Goal: Task Accomplishment & Management: Use online tool/utility

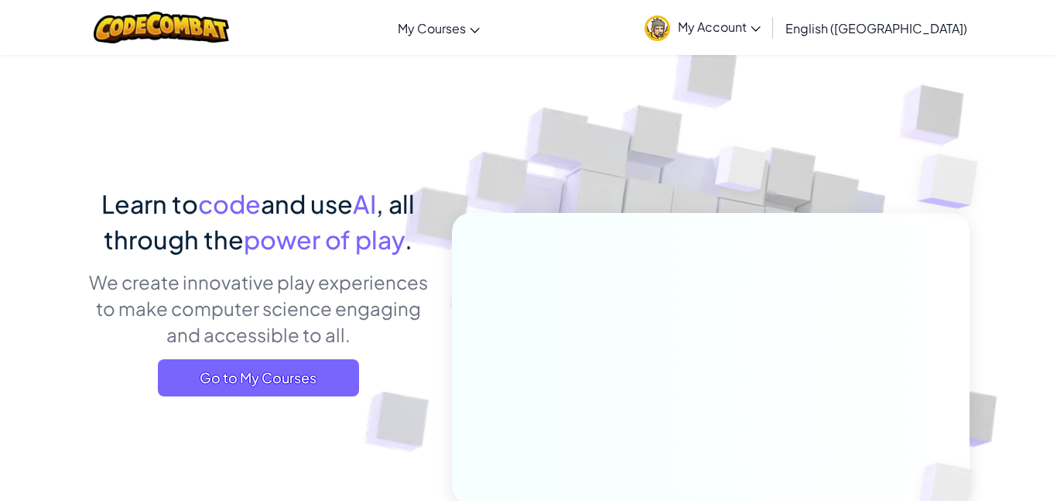
click at [761, 33] on span "My Account" at bounding box center [719, 27] width 83 height 16
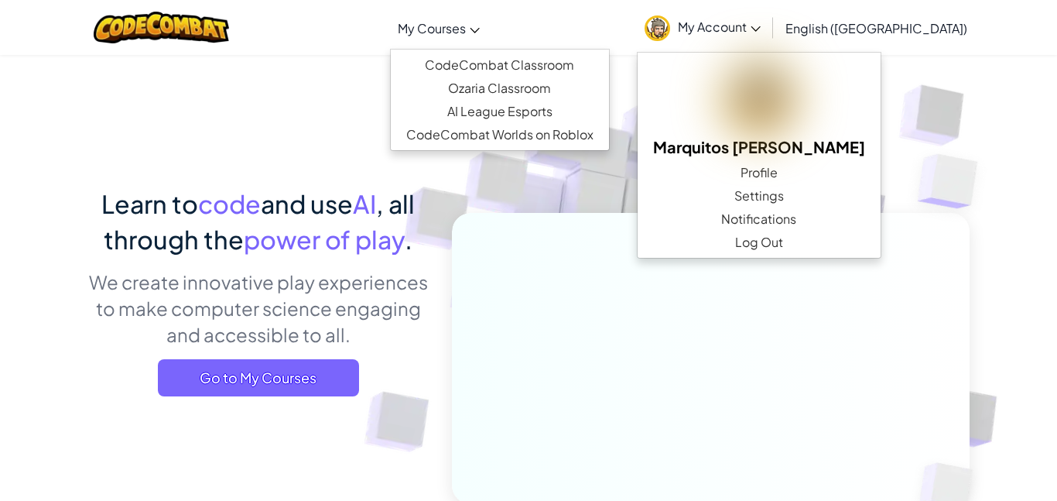
click at [466, 29] on span "My Courses" at bounding box center [432, 28] width 68 height 16
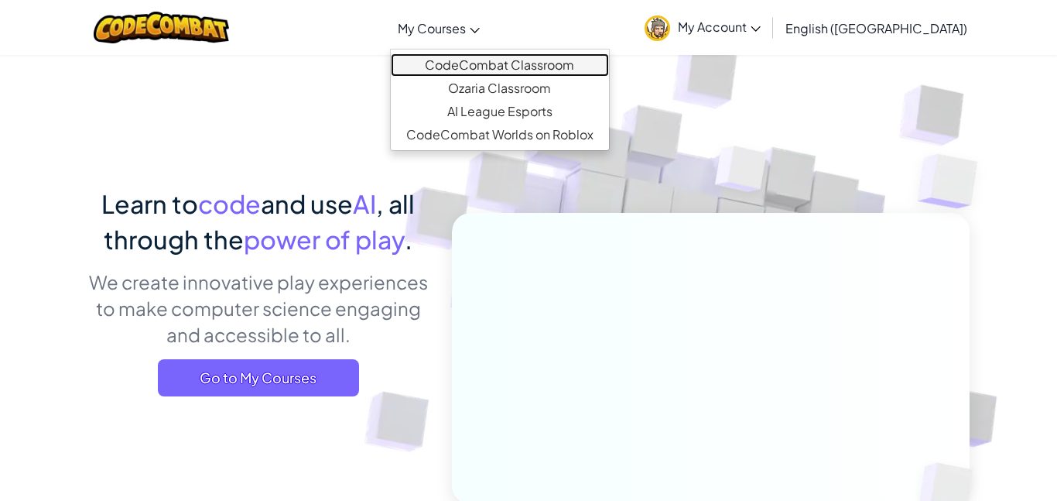
click at [499, 71] on link "CodeCombat Classroom" at bounding box center [500, 64] width 218 height 23
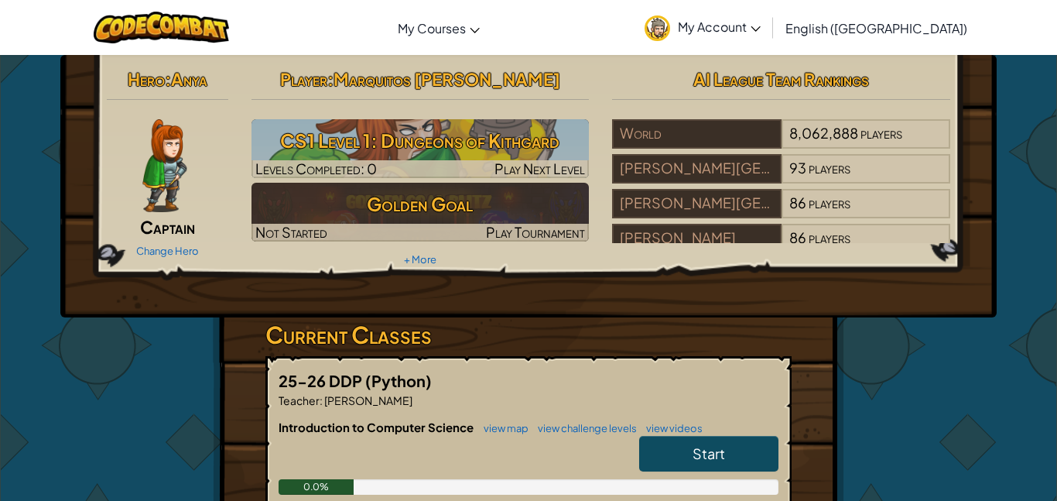
scroll to position [208, 0]
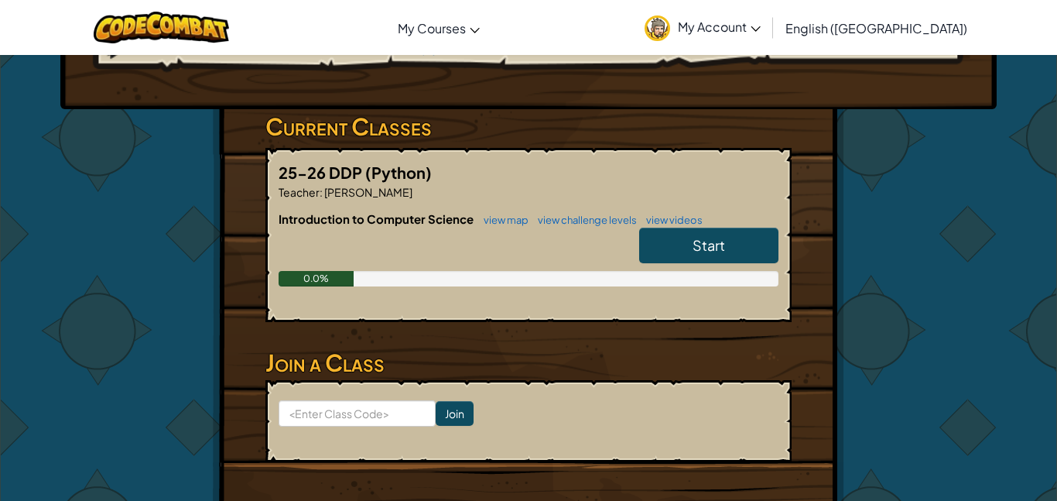
click at [662, 245] on link "Start" at bounding box center [708, 246] width 139 height 36
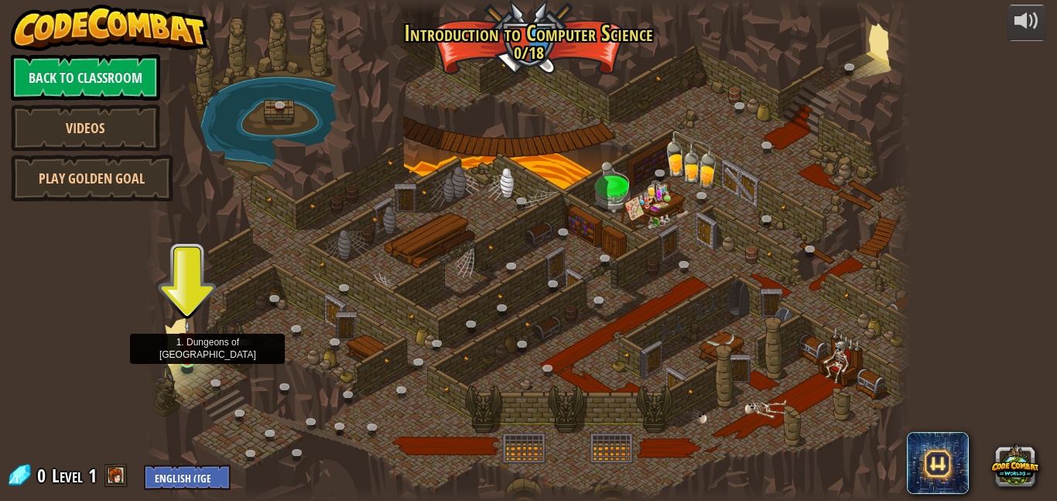
click at [190, 360] on img at bounding box center [188, 341] width 18 height 42
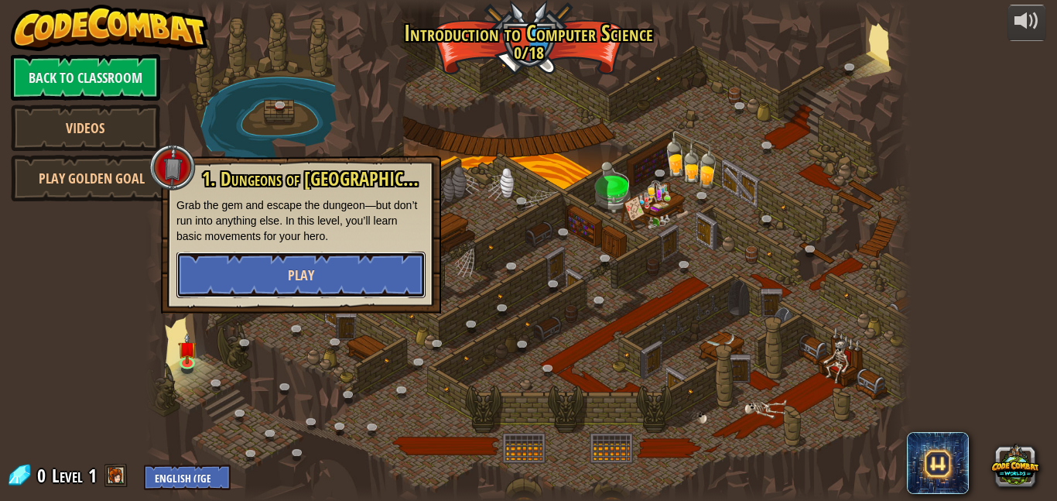
click at [319, 259] on button "Play" at bounding box center [300, 274] width 249 height 46
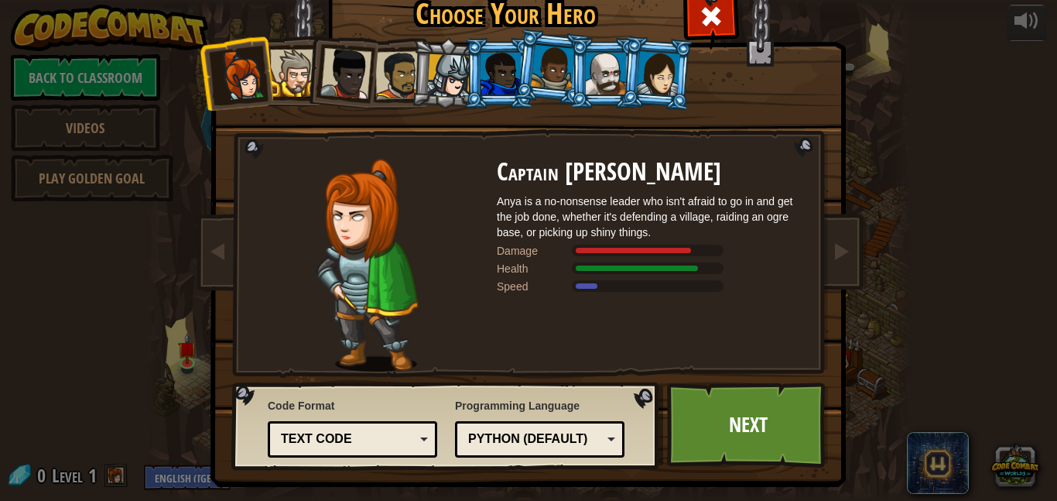
click at [292, 89] on div at bounding box center [293, 73] width 47 height 47
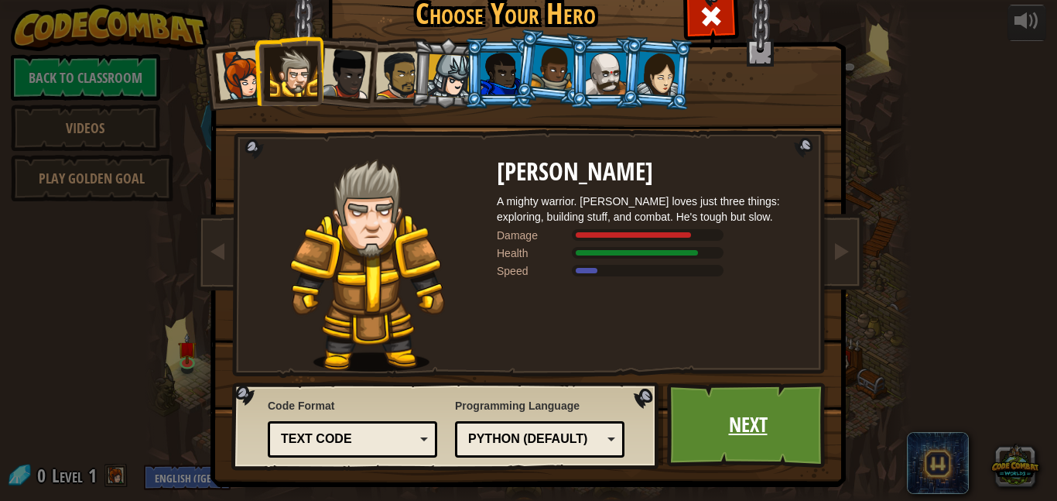
click at [714, 412] on link "Next" at bounding box center [748, 424] width 162 height 85
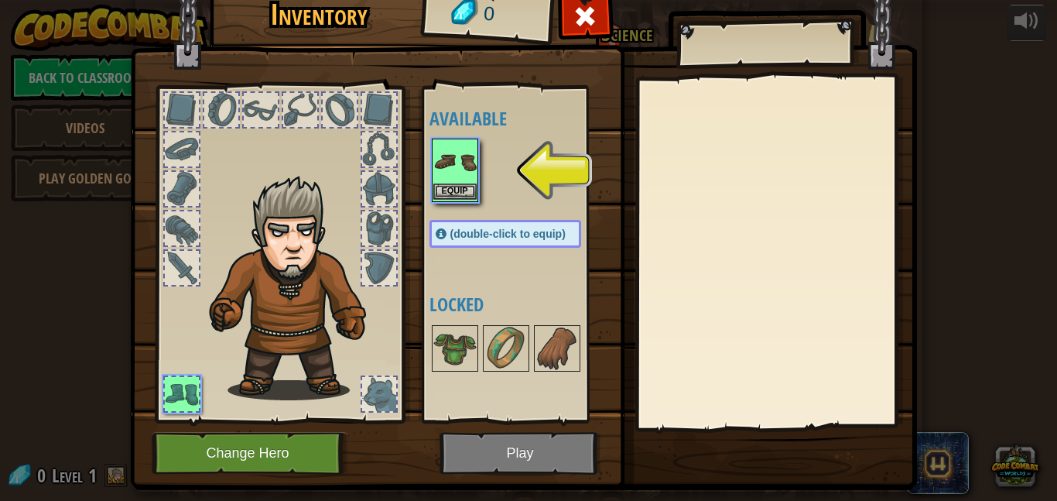
click at [436, 173] on img at bounding box center [454, 161] width 43 height 43
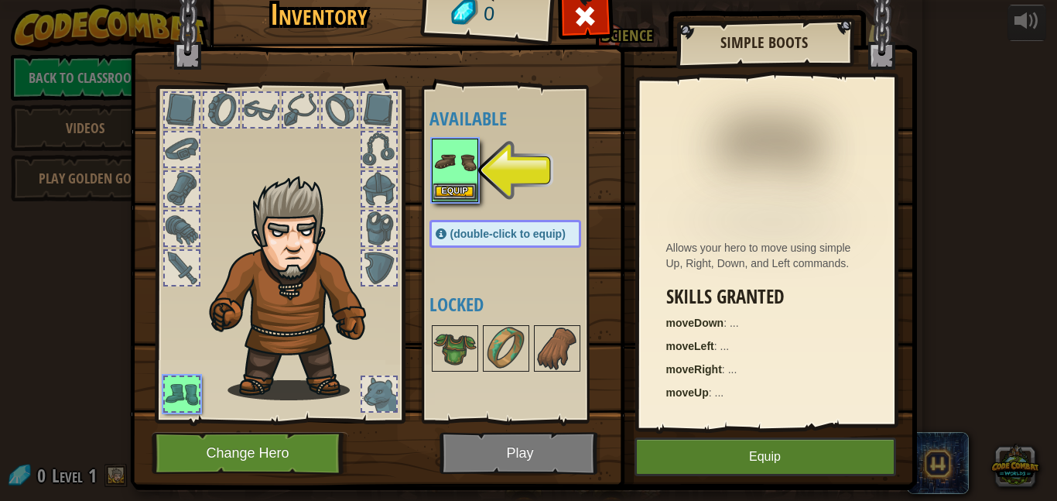
click at [436, 173] on img at bounding box center [454, 161] width 43 height 43
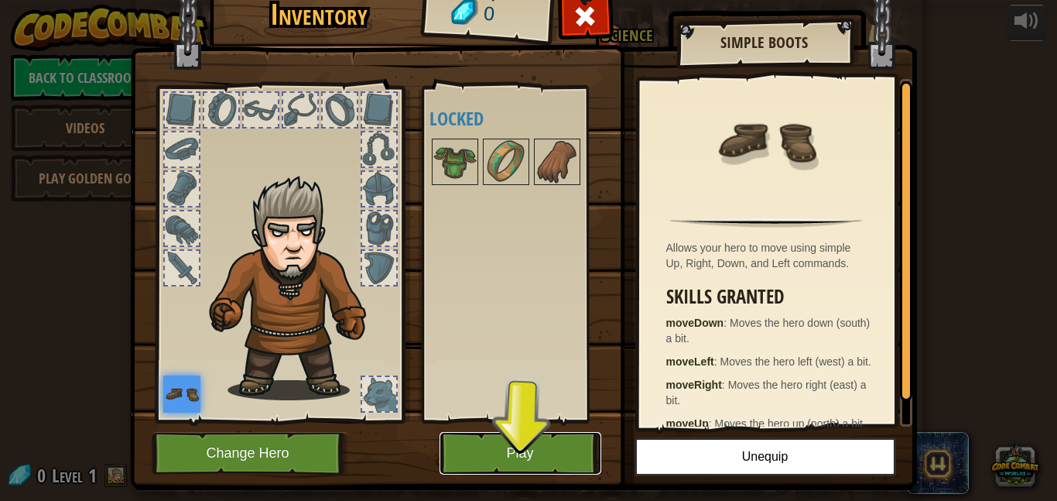
click at [492, 445] on button "Play" at bounding box center [521, 453] width 162 height 43
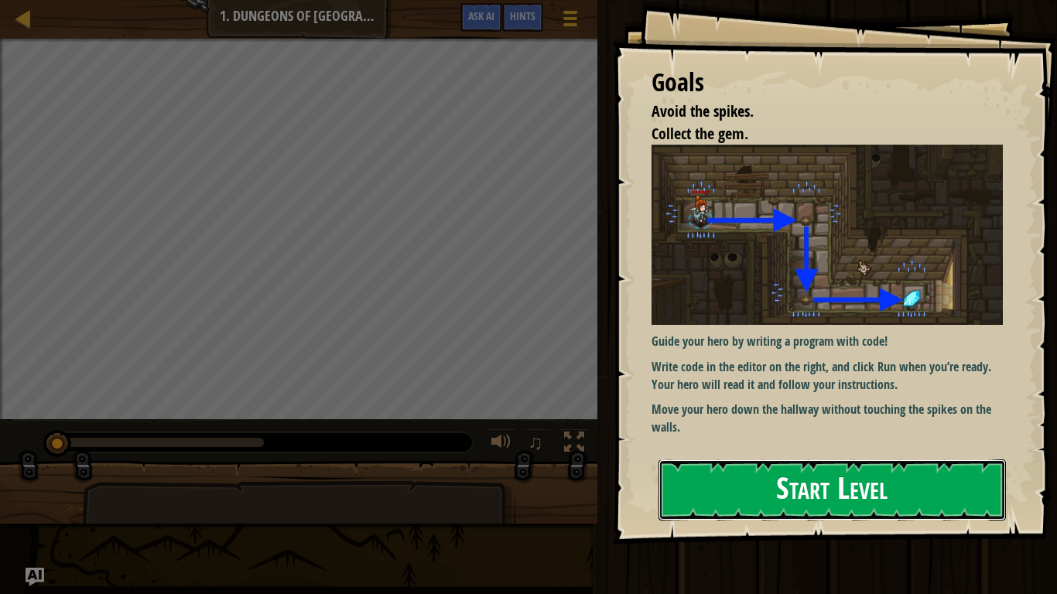
click at [717, 500] on button "Start Level" at bounding box center [832, 490] width 347 height 61
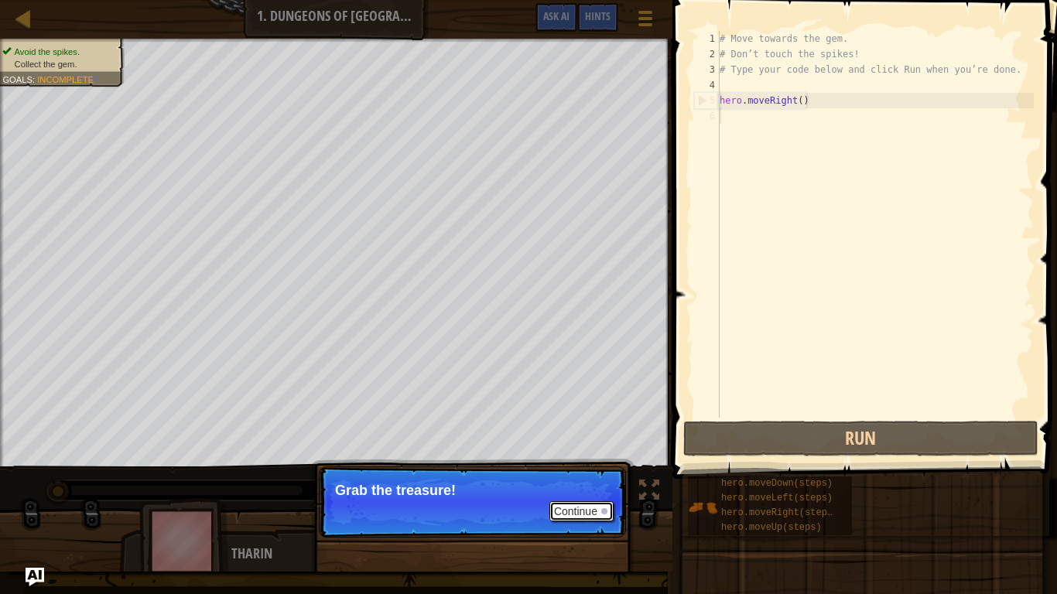
click at [590, 500] on button "Continue" at bounding box center [581, 511] width 64 height 20
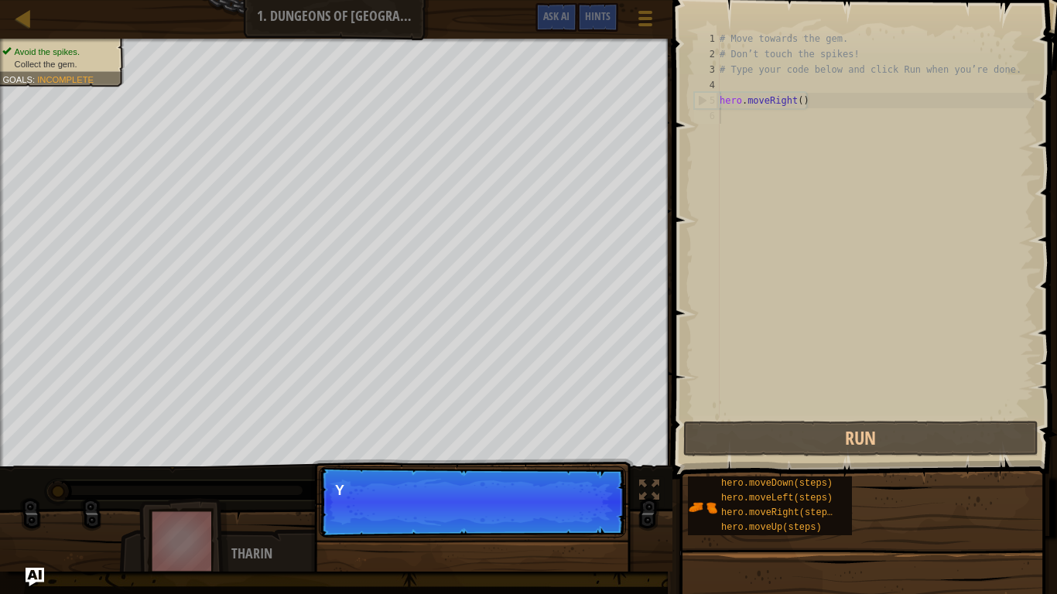
scroll to position [7, 0]
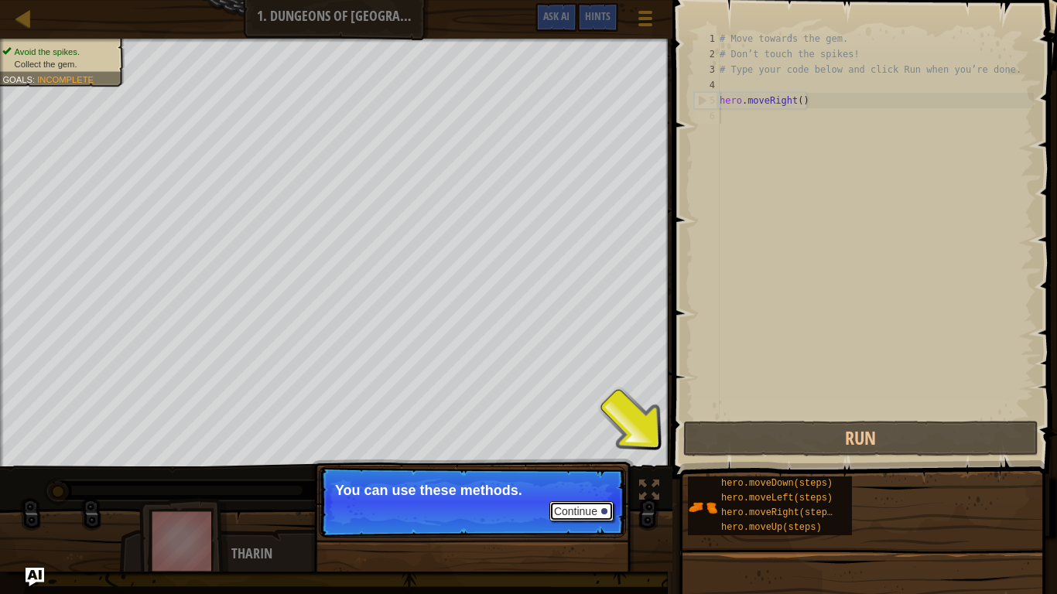
click at [565, 500] on button "Continue" at bounding box center [581, 511] width 64 height 20
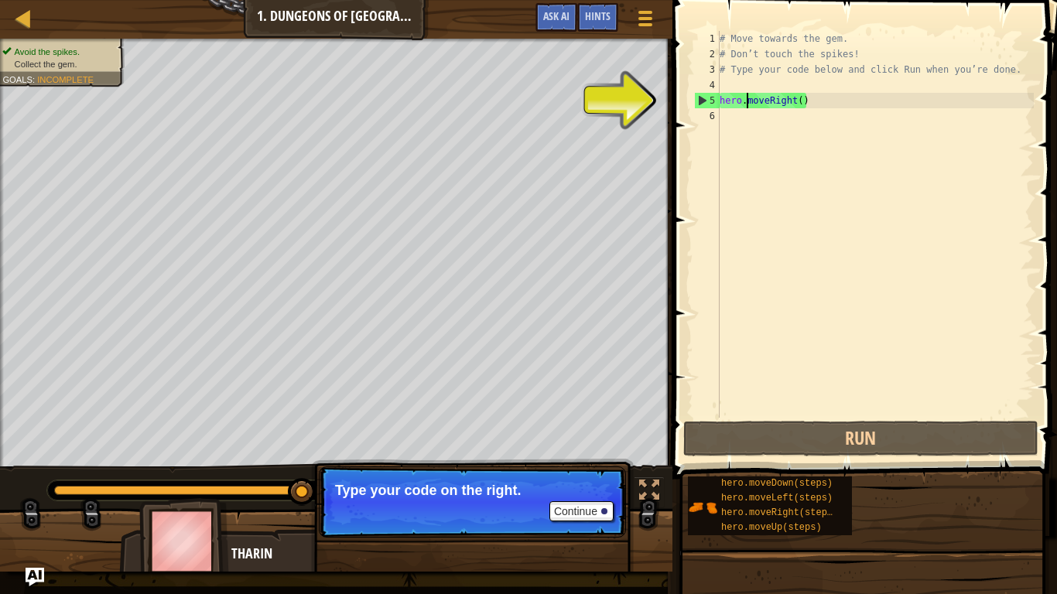
click at [749, 101] on div "# Move towards the gem. # Don’t touch the spikes! # Type your code below and cl…" at bounding box center [875, 240] width 317 height 418
type textarea "hero.moveRight()"
click at [797, 106] on div "# Move towards the gem. # Don’t touch the spikes! # Type your code below and cl…" at bounding box center [875, 240] width 317 height 418
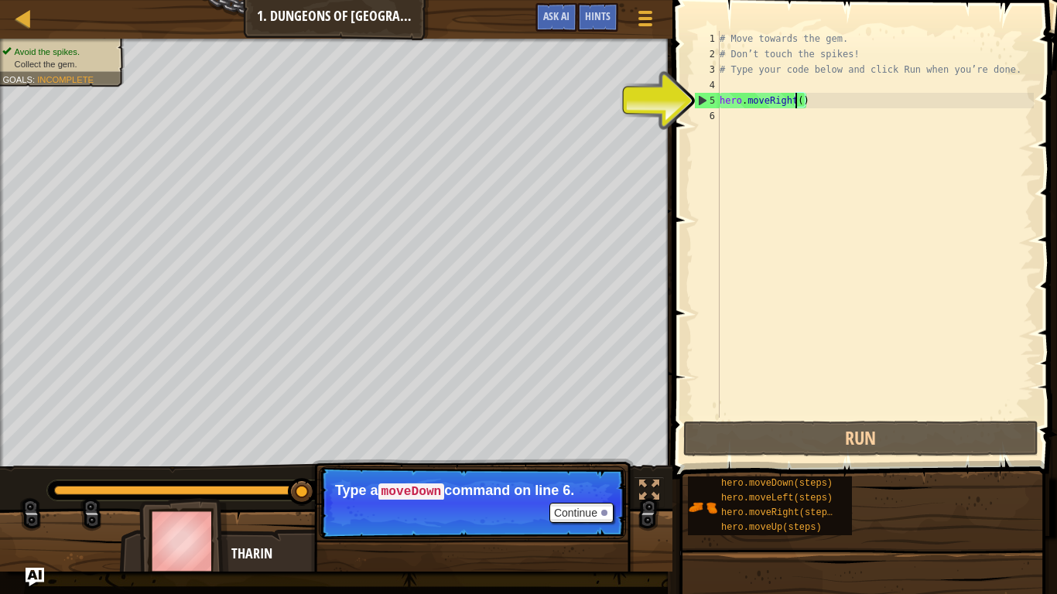
click at [785, 114] on div "# Move towards the gem. # Don’t touch the spikes! # Type your code below and cl…" at bounding box center [875, 240] width 317 height 418
type textarea "H"
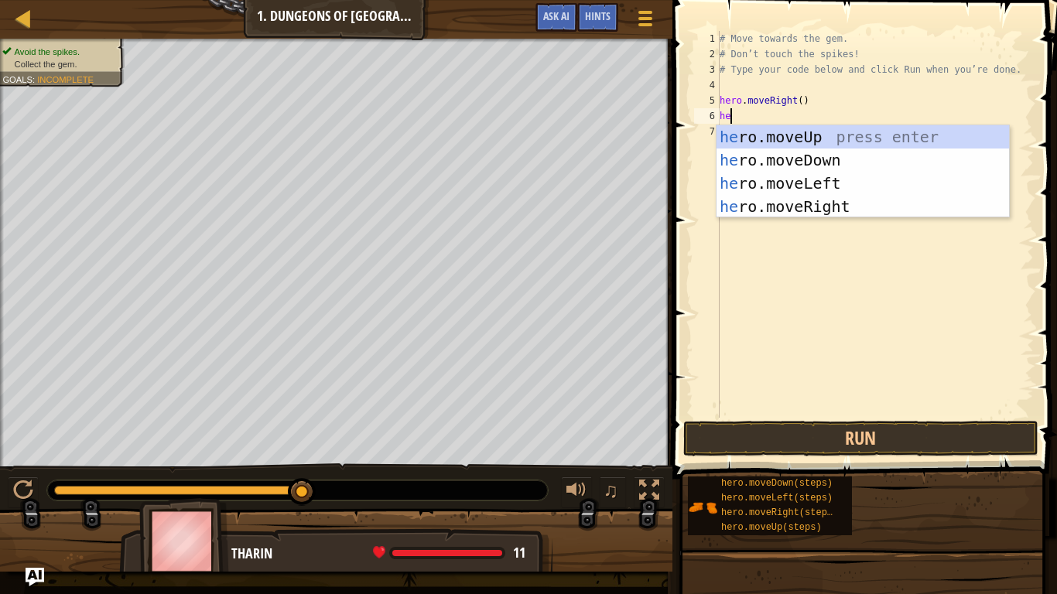
type textarea "her"
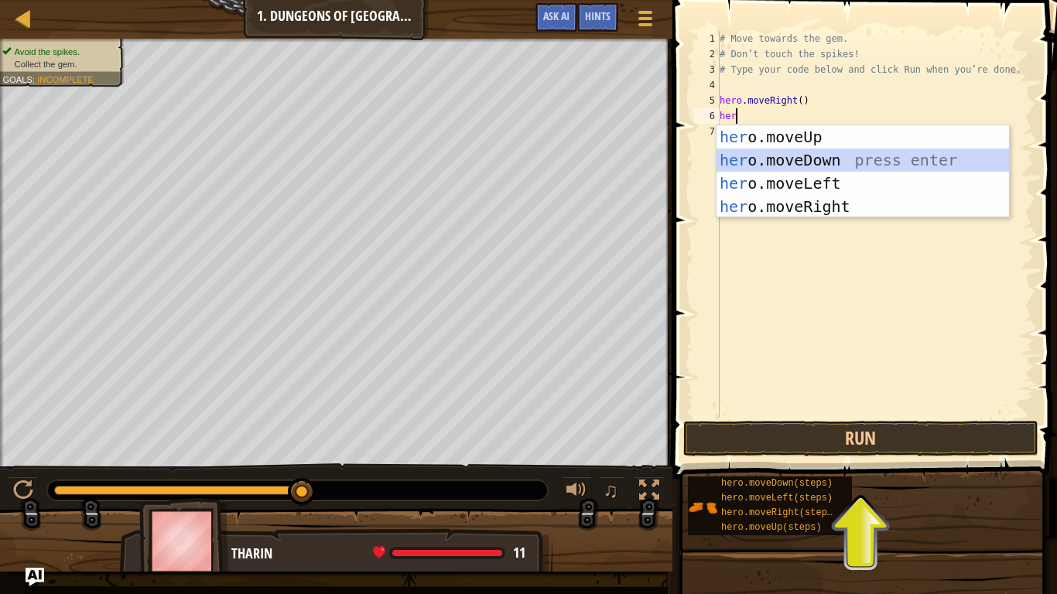
click at [813, 159] on div "her o.moveUp press enter her o.moveDown press enter her o.moveLeft press enter …" at bounding box center [863, 194] width 293 height 139
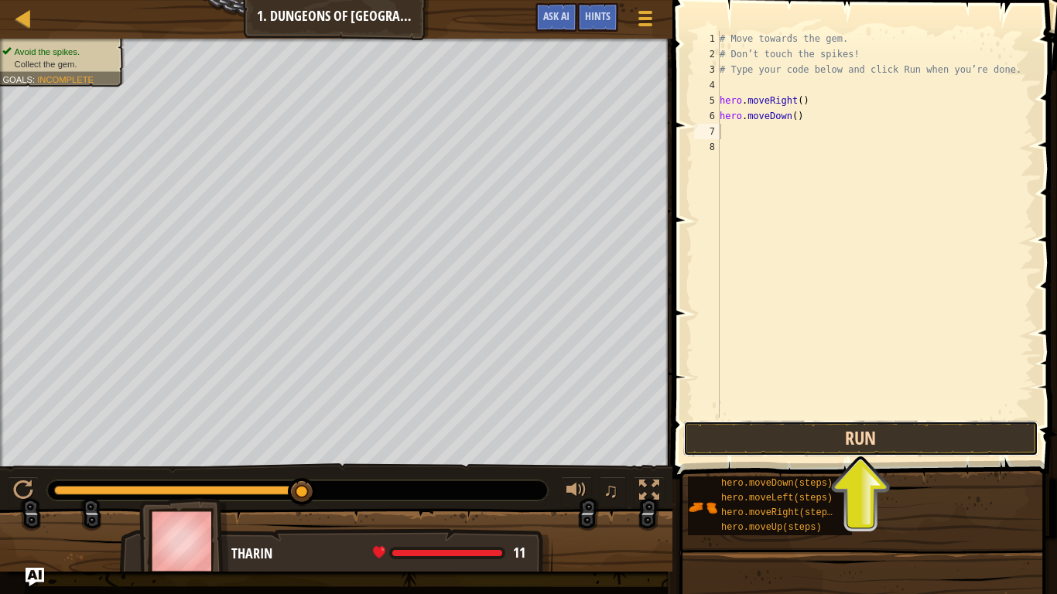
click at [778, 424] on button "Run" at bounding box center [860, 439] width 355 height 36
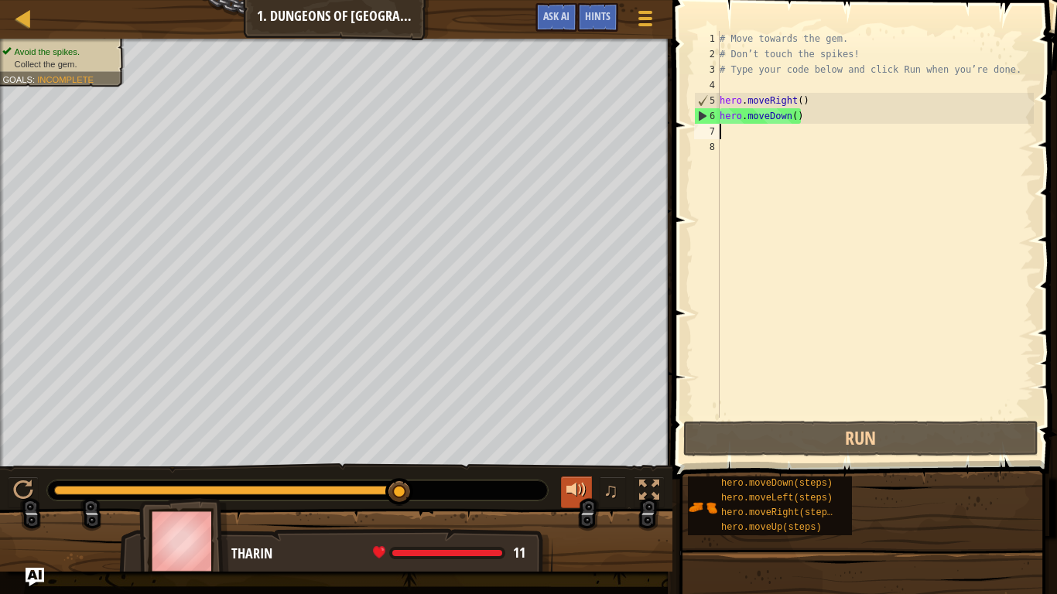
click at [571, 487] on div at bounding box center [576, 491] width 20 height 20
click at [734, 139] on div "# Move towards the gem. # Don’t touch the spikes! # Type your code below and cl…" at bounding box center [875, 240] width 317 height 418
click at [729, 132] on div "# Move towards the gem. # Don’t touch the spikes! # Type your code below and cl…" at bounding box center [875, 240] width 317 height 418
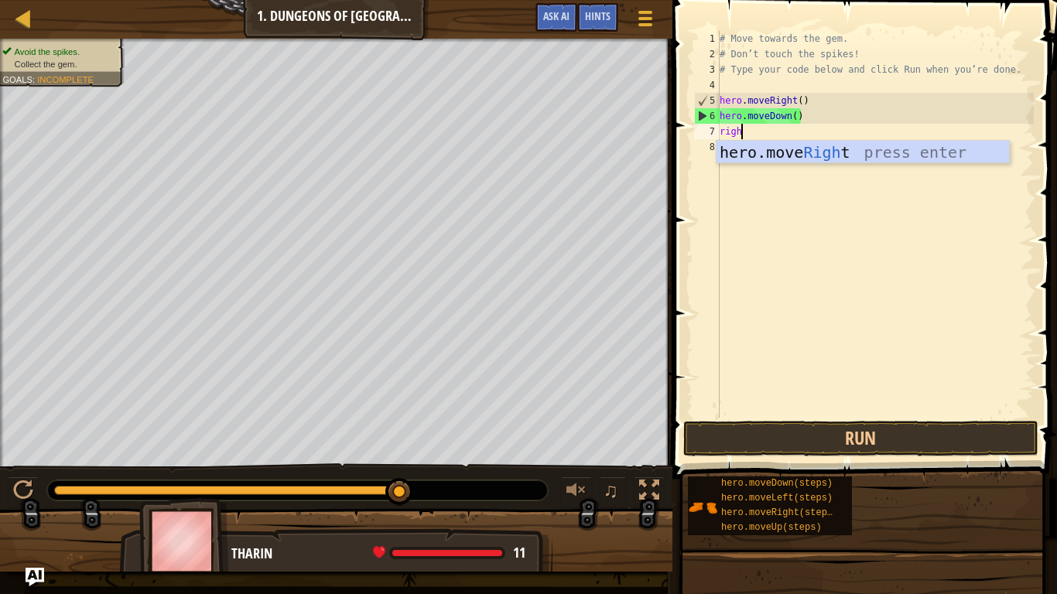
scroll to position [7, 3]
type textarea "right"
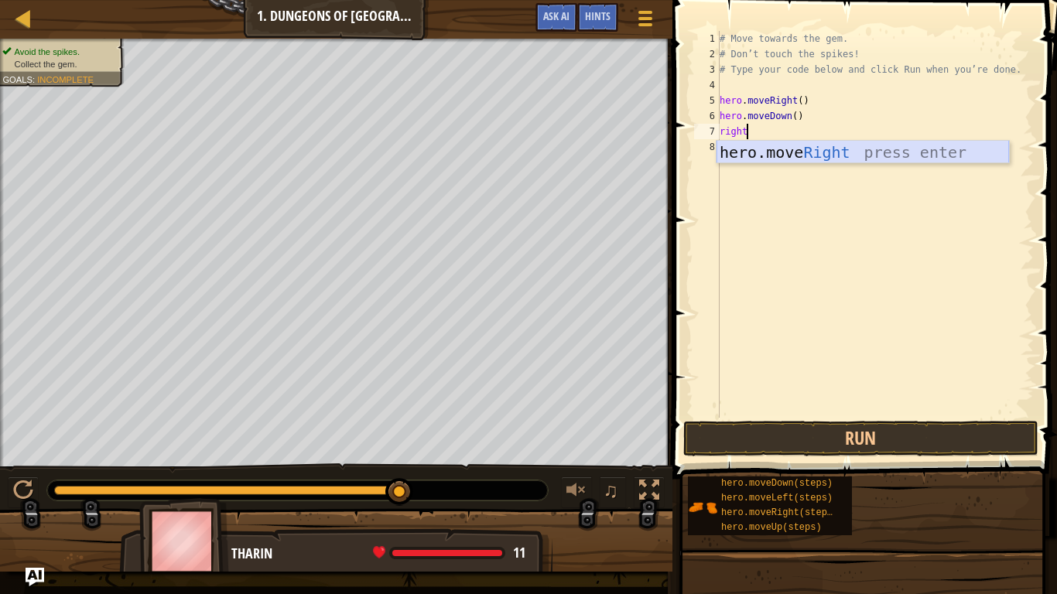
click at [805, 155] on div "hero.move Right press enter" at bounding box center [863, 176] width 293 height 70
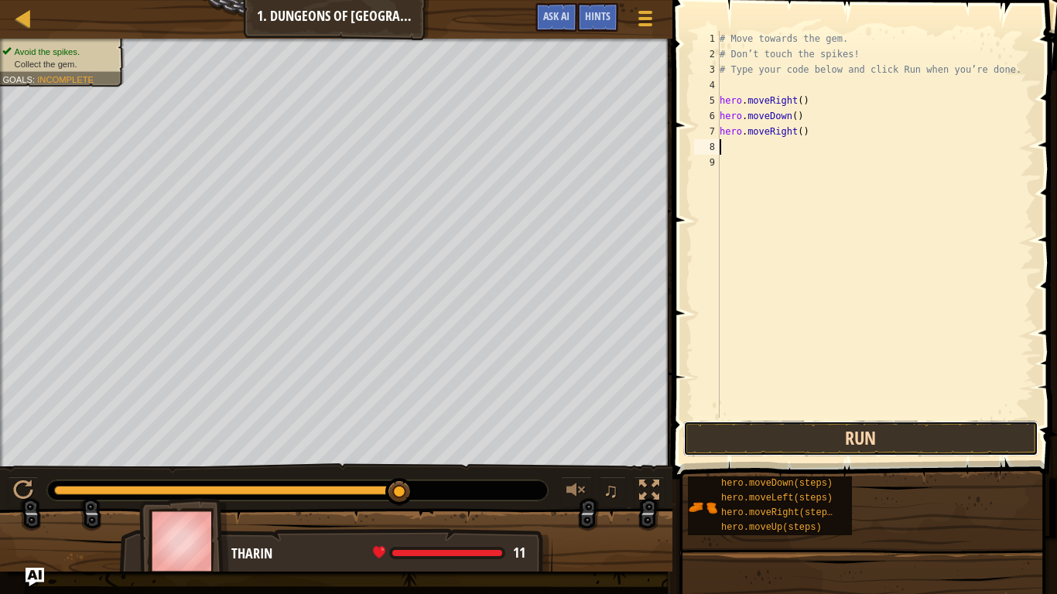
click at [736, 430] on button "Run" at bounding box center [860, 439] width 355 height 36
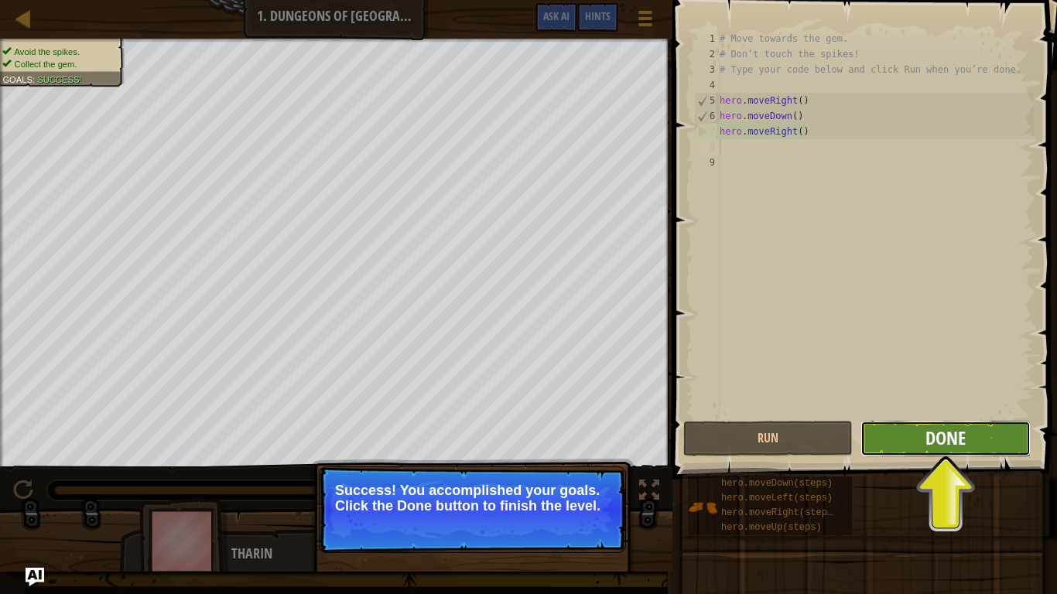
click at [948, 449] on span "Done" at bounding box center [945, 438] width 40 height 25
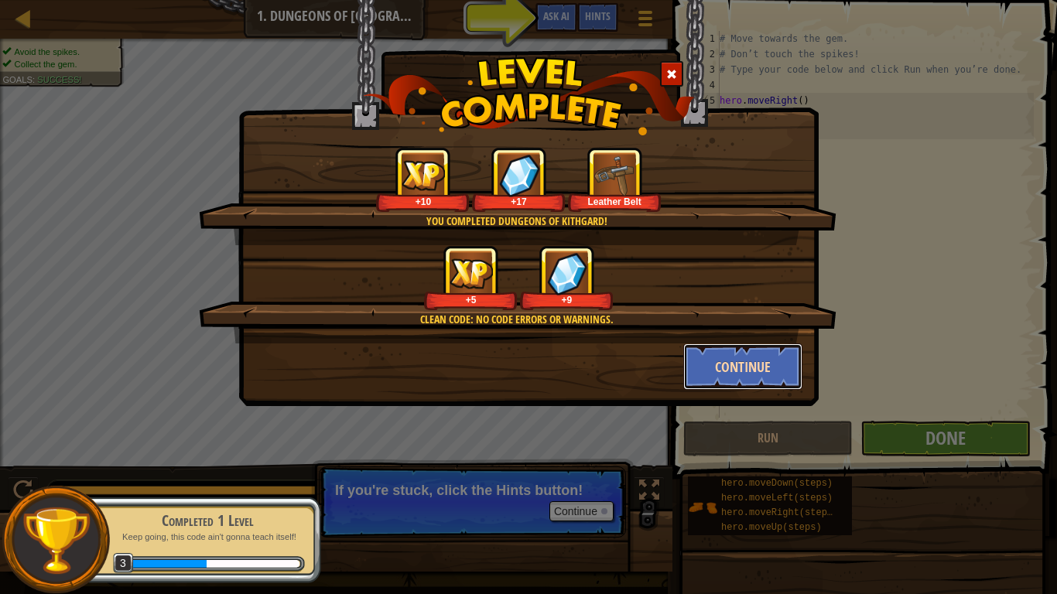
click at [758, 354] on button "Continue" at bounding box center [743, 367] width 120 height 46
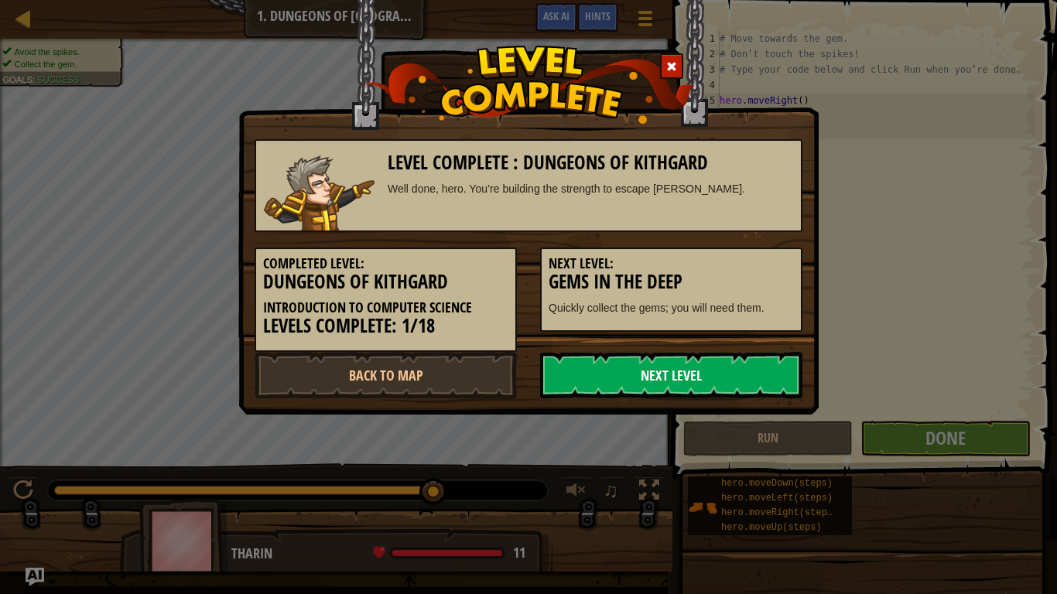
click at [614, 376] on link "Next Level" at bounding box center [671, 375] width 262 height 46
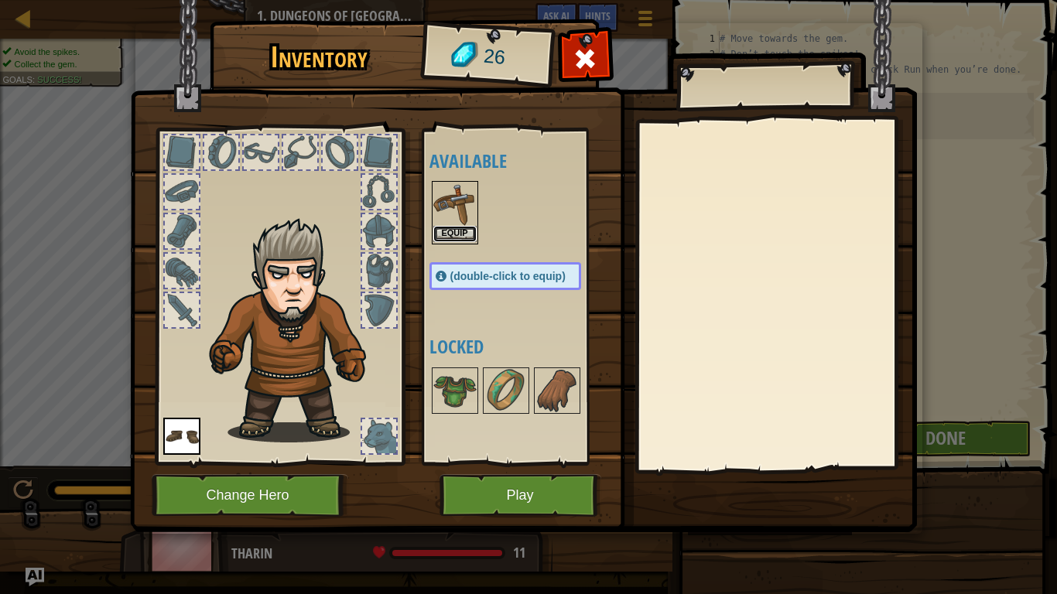
click at [458, 236] on button "Equip" at bounding box center [454, 234] width 43 height 16
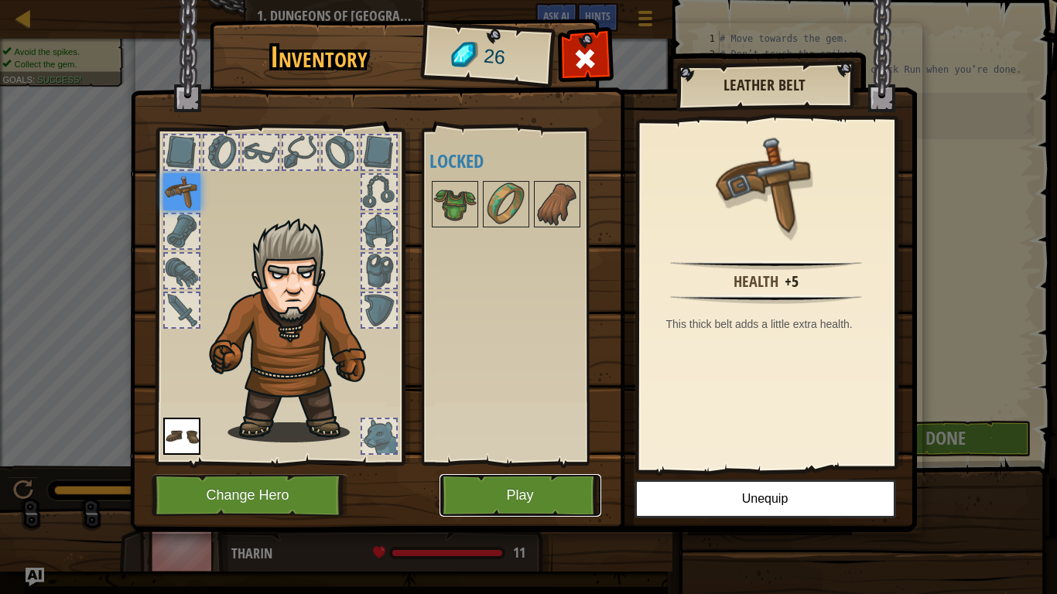
click at [481, 492] on button "Play" at bounding box center [521, 495] width 162 height 43
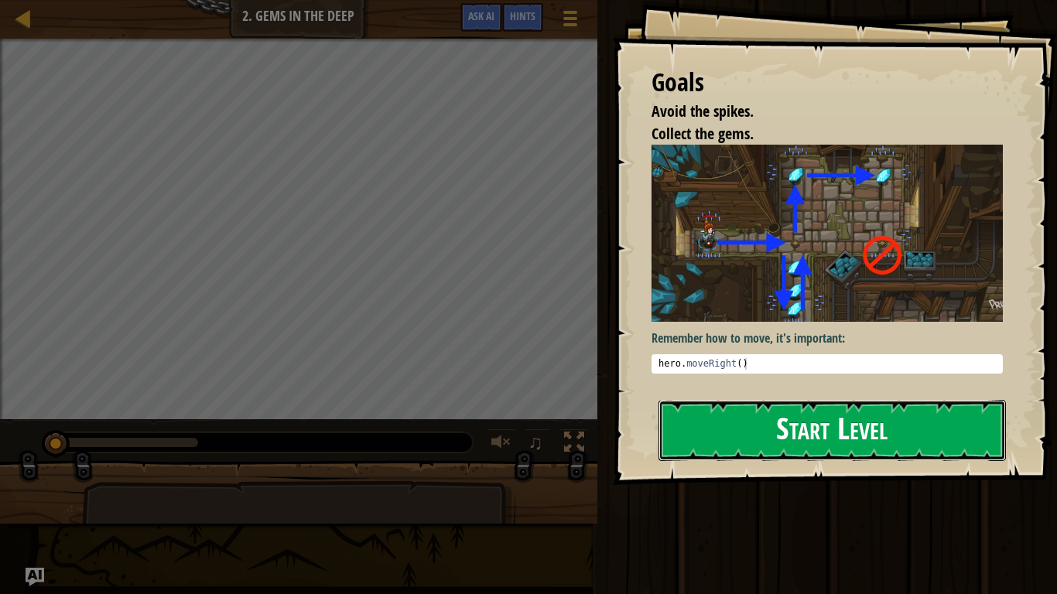
click at [700, 444] on button "Start Level" at bounding box center [832, 430] width 347 height 61
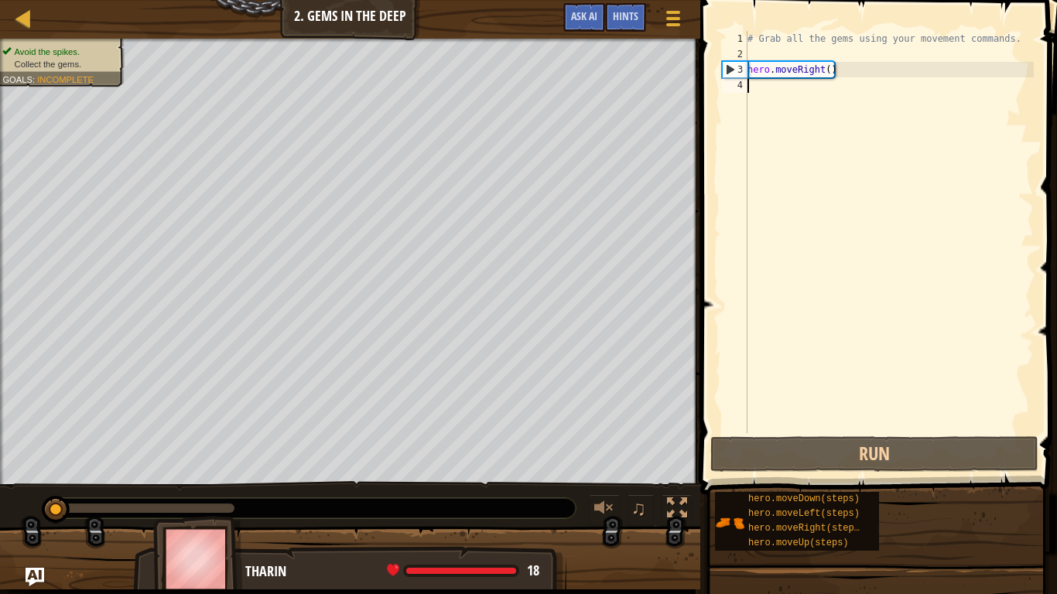
type textarea "h"
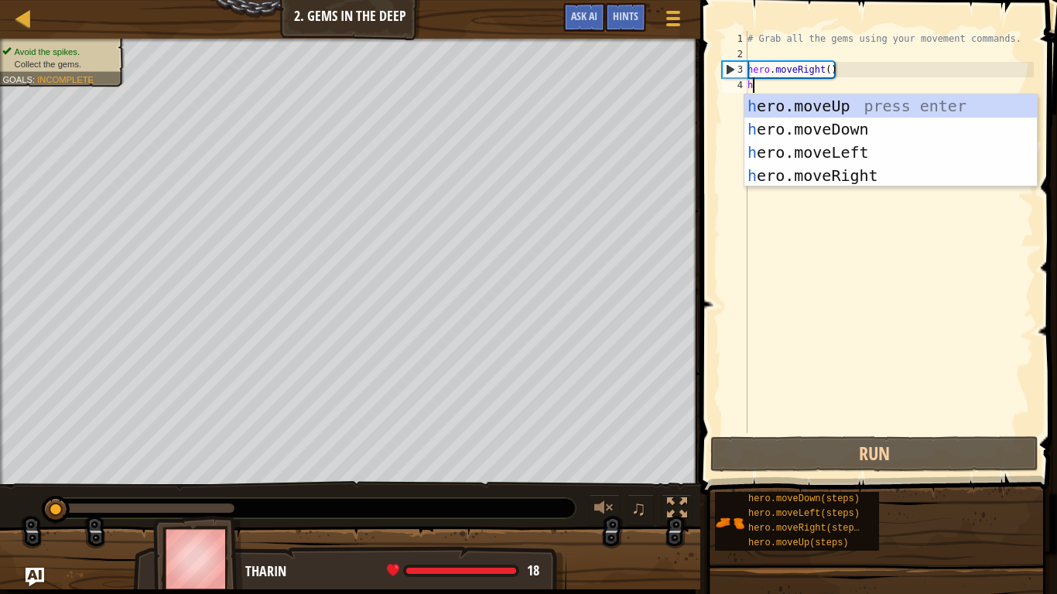
scroll to position [7, 0]
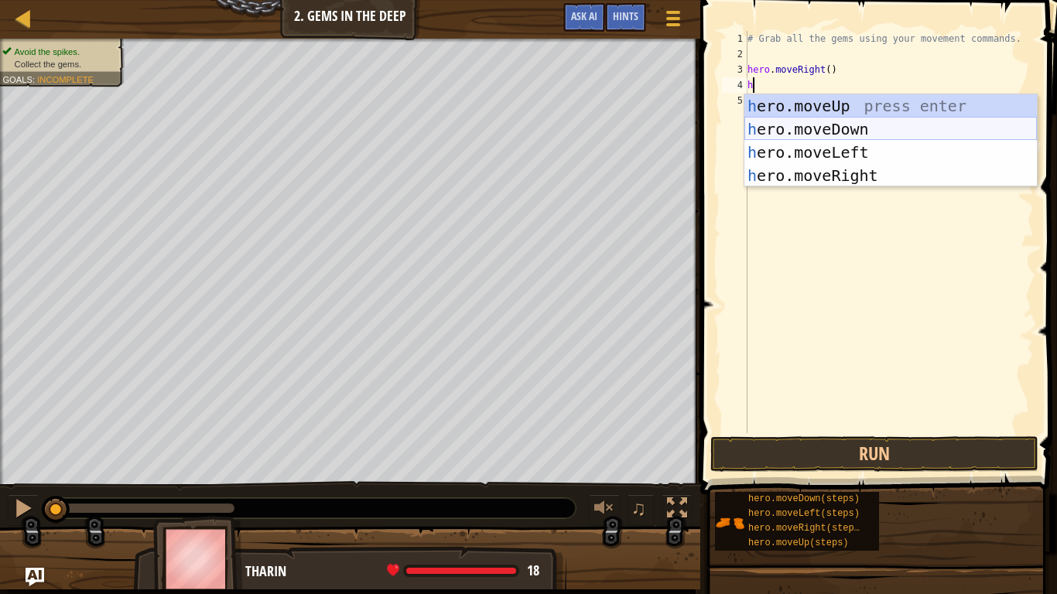
click at [852, 123] on div "h ero.moveUp press enter h ero.moveDown press enter h ero.moveLeft press enter …" at bounding box center [890, 163] width 293 height 139
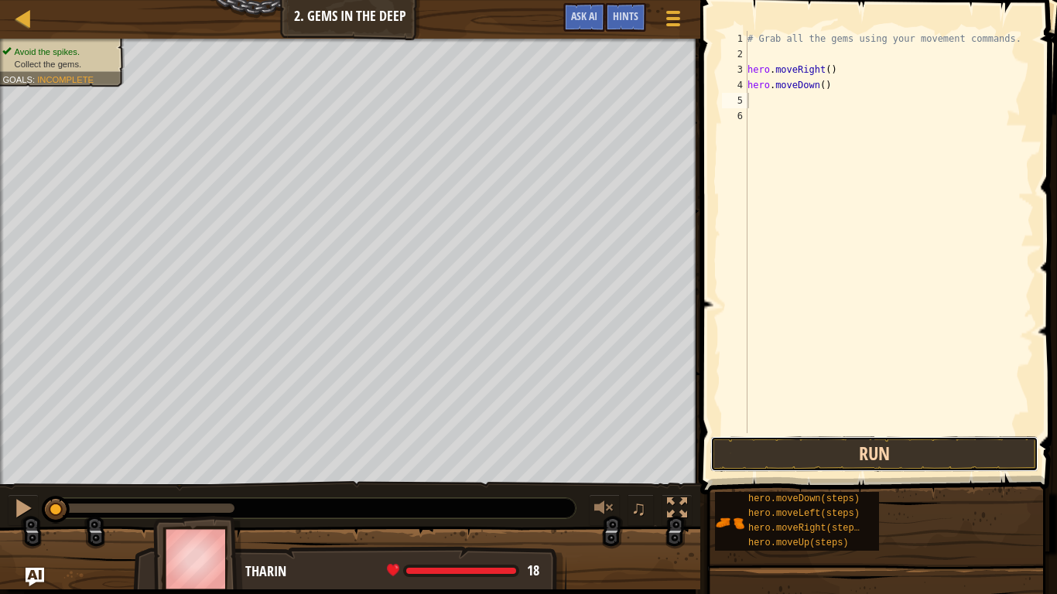
click at [840, 457] on button "Run" at bounding box center [874, 454] width 328 height 36
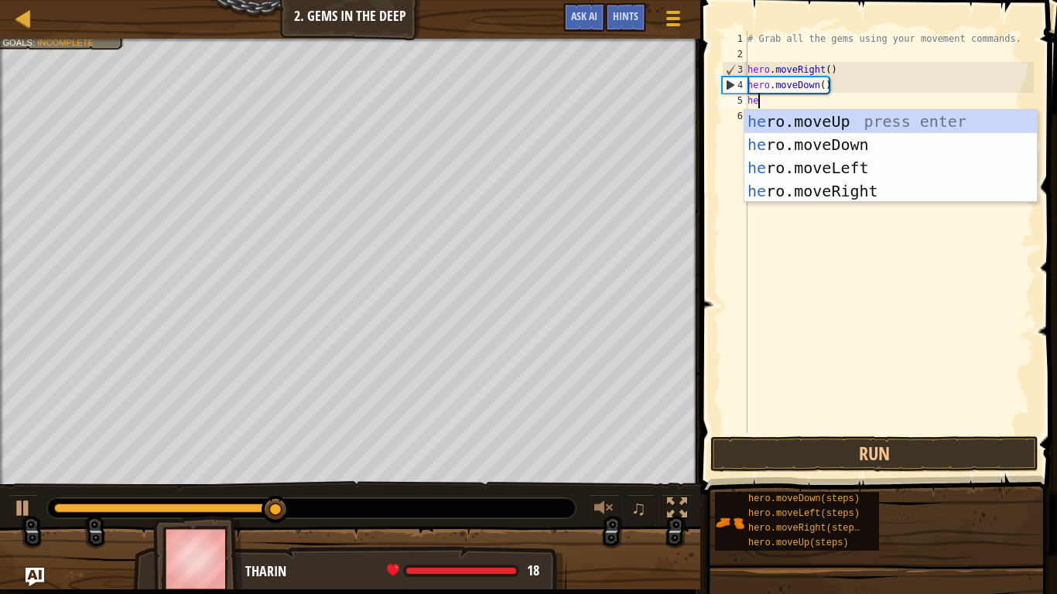
type textarea "her"
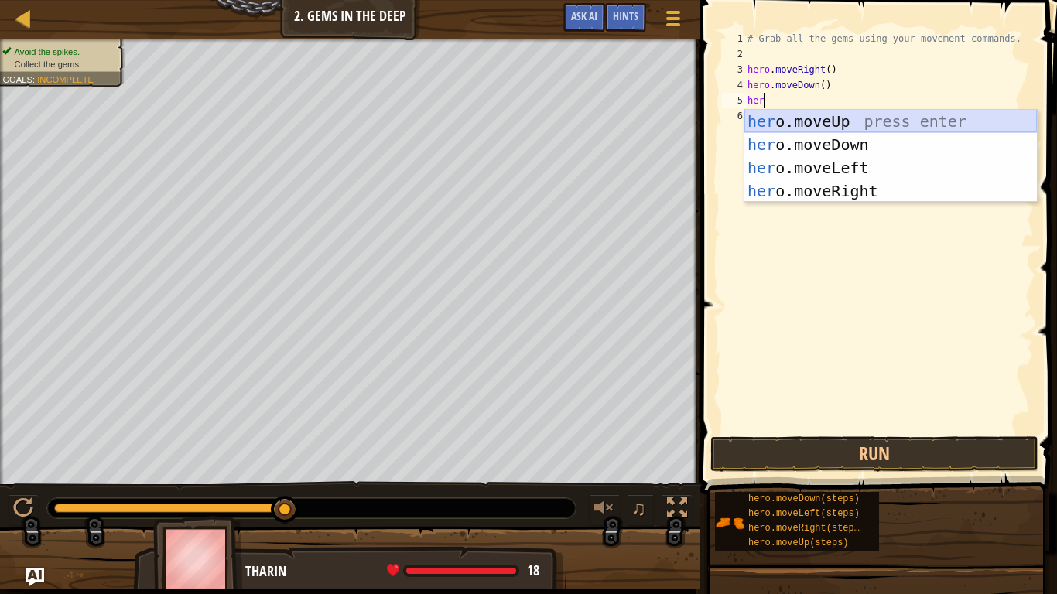
click at [796, 122] on div "her o.moveUp press enter her o.moveDown press enter her o.moveLeft press enter …" at bounding box center [890, 179] width 293 height 139
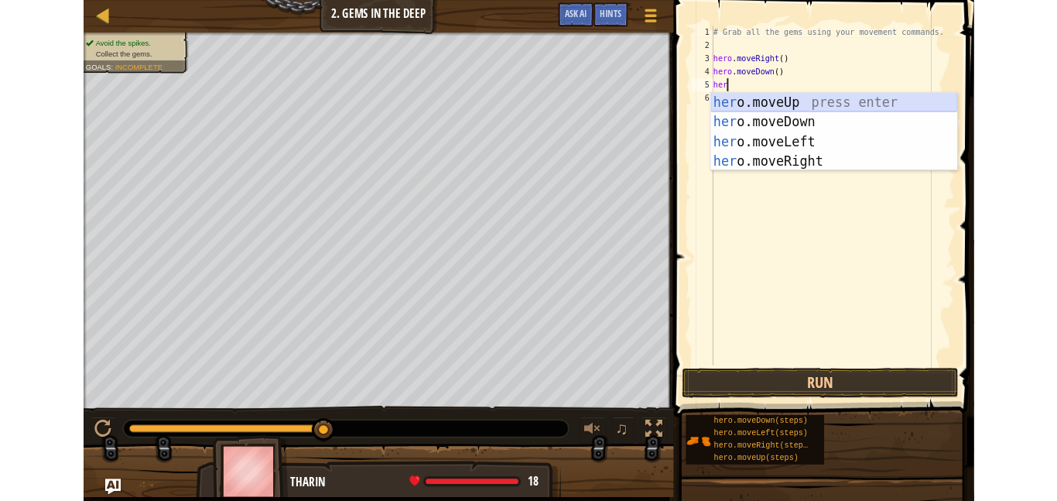
scroll to position [7, 0]
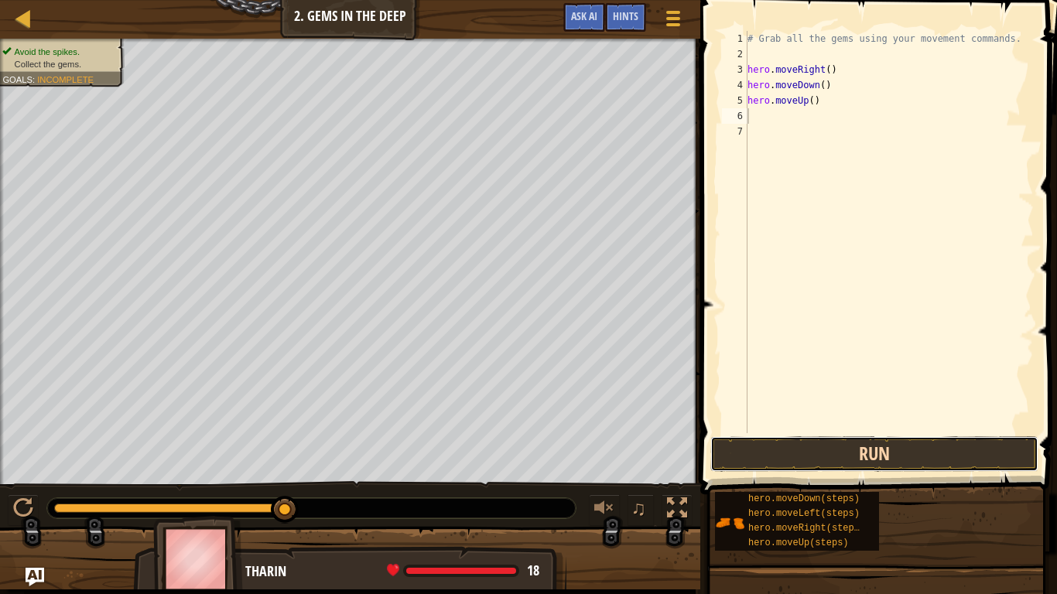
click at [786, 437] on button "Run" at bounding box center [874, 454] width 328 height 36
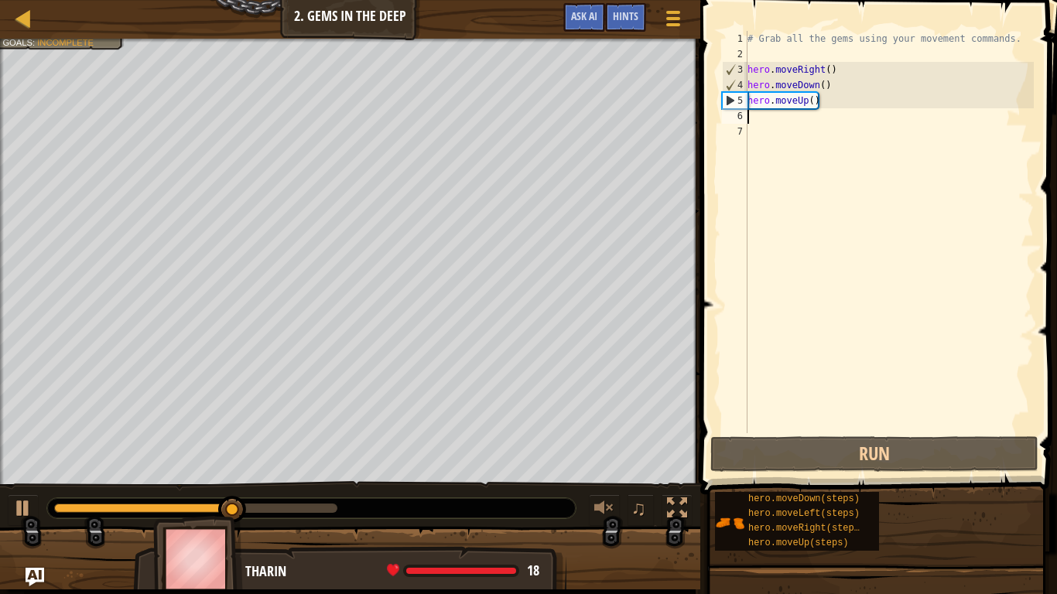
type textarea "m"
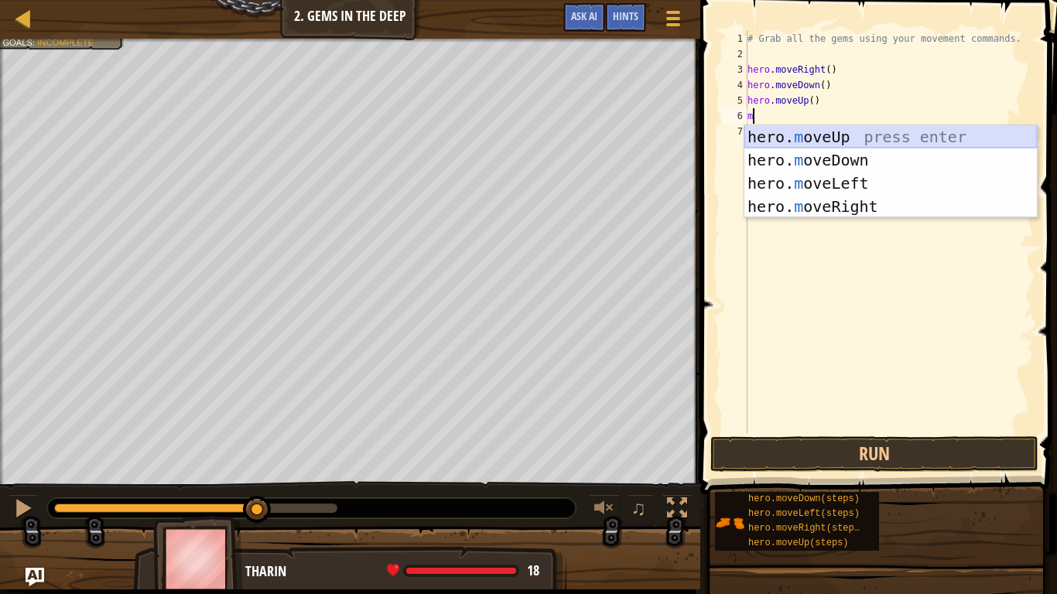
click at [799, 136] on div "hero. m oveUp press enter hero. m oveDown press enter hero. m oveLeft press ent…" at bounding box center [890, 194] width 293 height 139
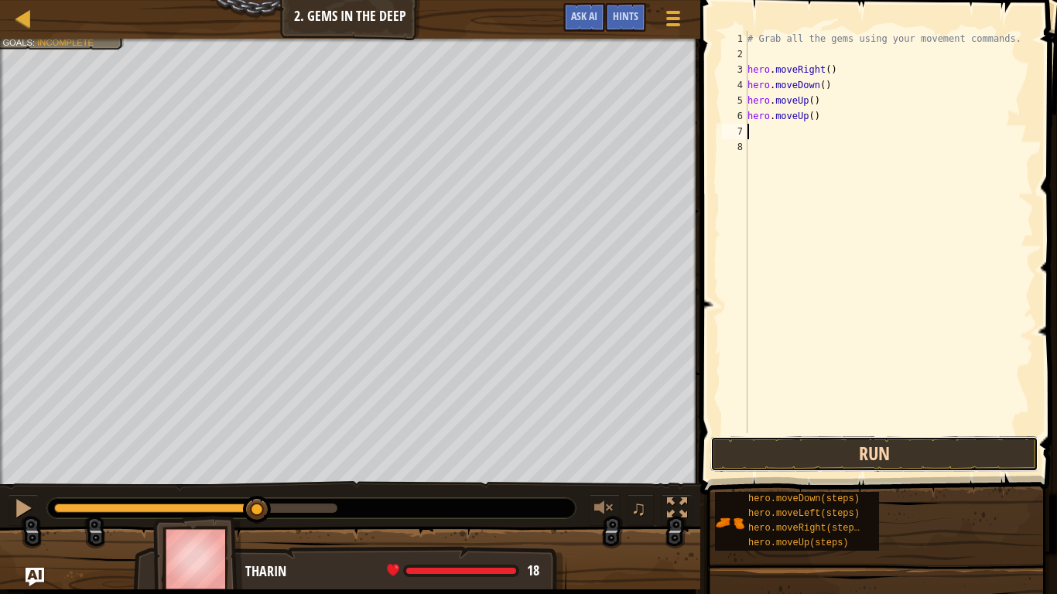
click at [826, 457] on button "Run" at bounding box center [874, 454] width 328 height 36
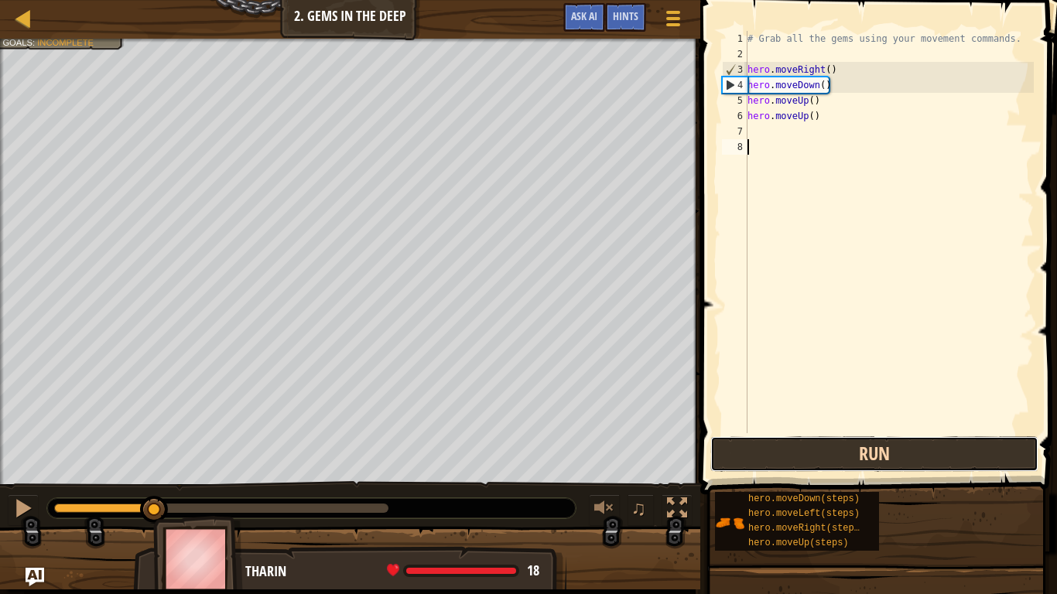
click at [829, 450] on button "Run" at bounding box center [874, 454] width 328 height 36
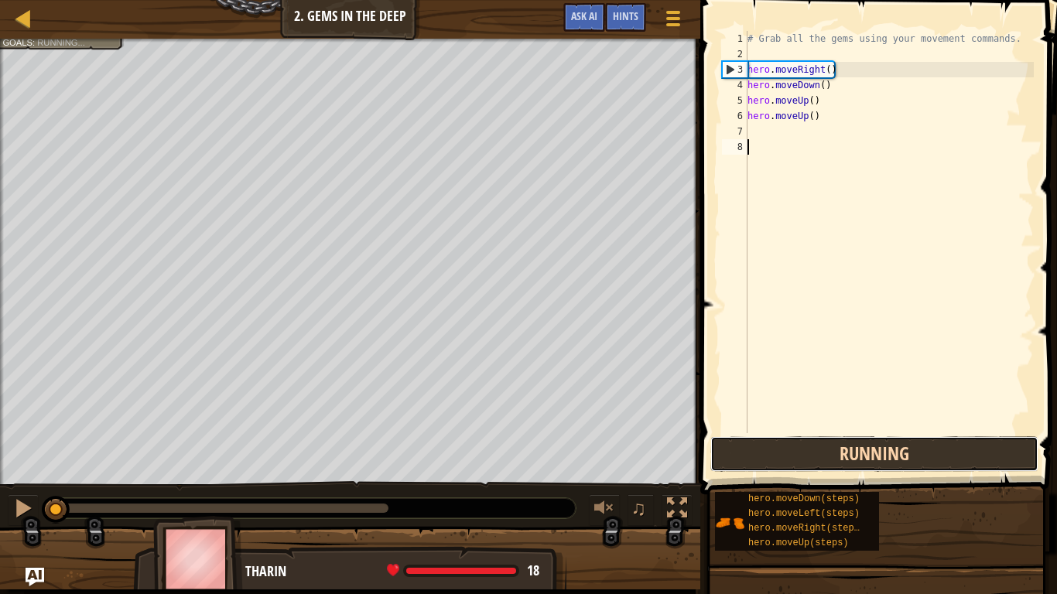
click at [829, 450] on button "Running" at bounding box center [874, 454] width 328 height 36
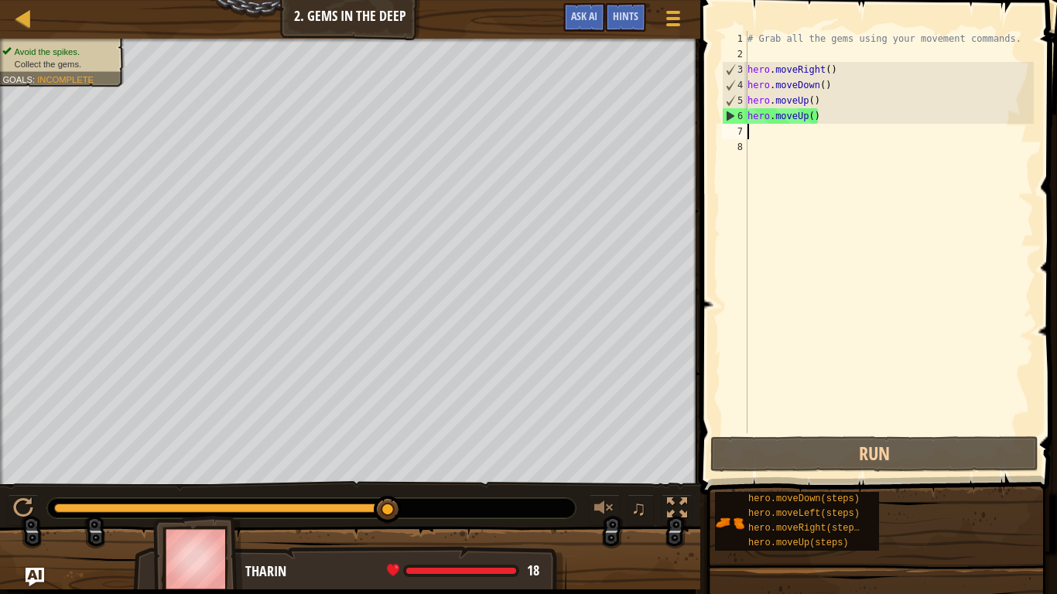
type textarea "m"
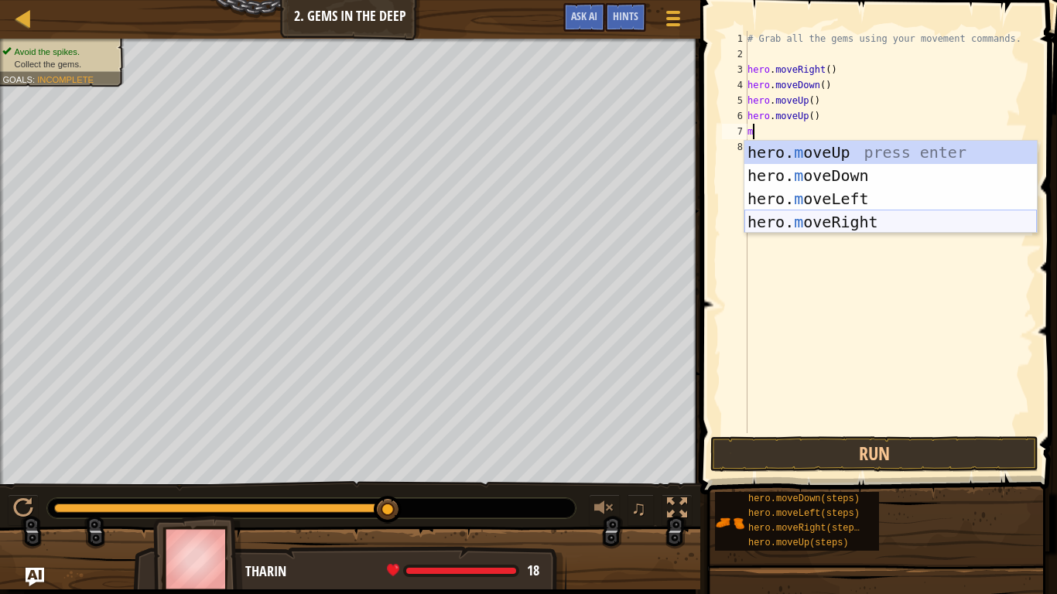
click at [874, 221] on div "hero. m oveUp press enter hero. m oveDown press enter hero. m oveLeft press ent…" at bounding box center [890, 210] width 293 height 139
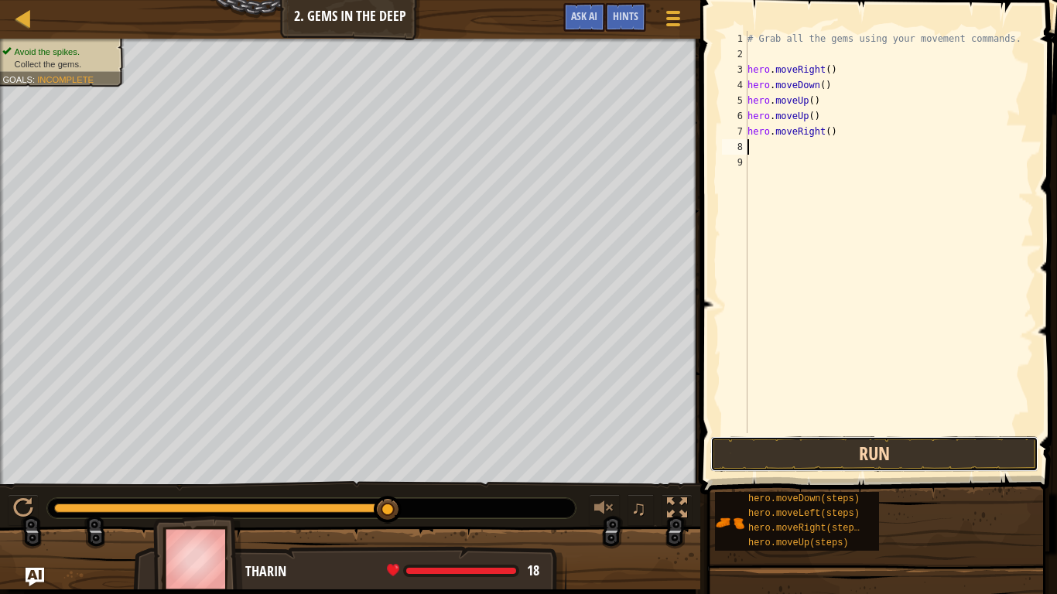
click at [761, 461] on button "Run" at bounding box center [874, 454] width 328 height 36
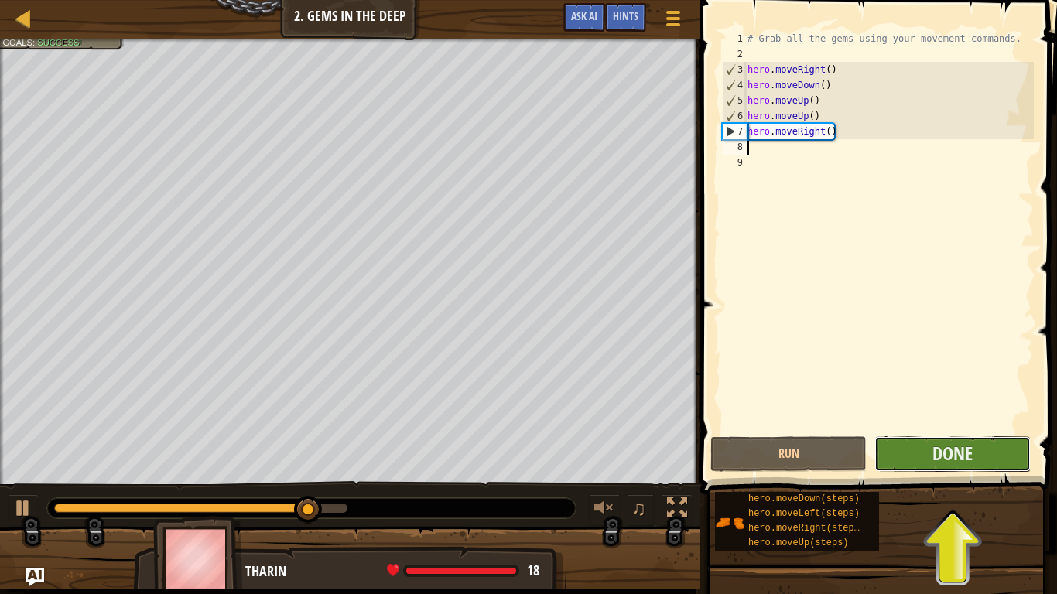
click at [908, 446] on button "Done" at bounding box center [952, 454] width 156 height 36
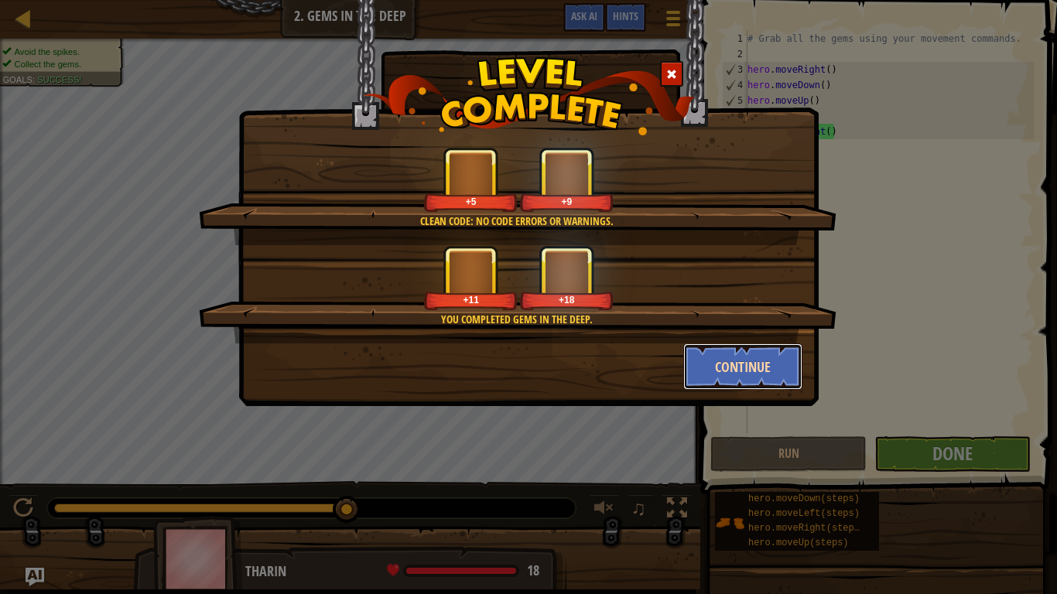
click at [712, 368] on button "Continue" at bounding box center [743, 367] width 120 height 46
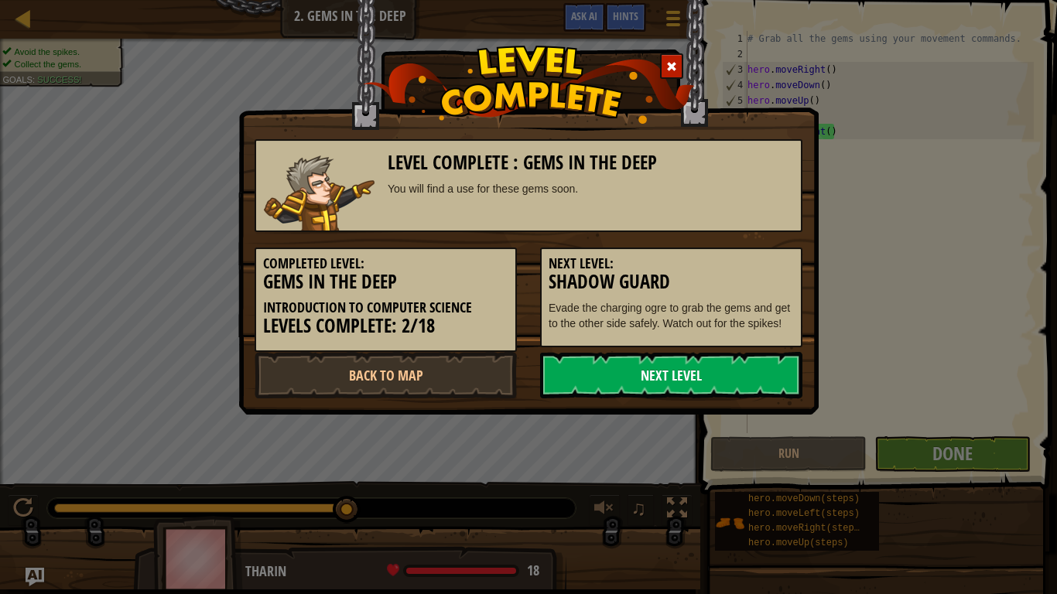
click at [696, 382] on link "Next Level" at bounding box center [671, 375] width 262 height 46
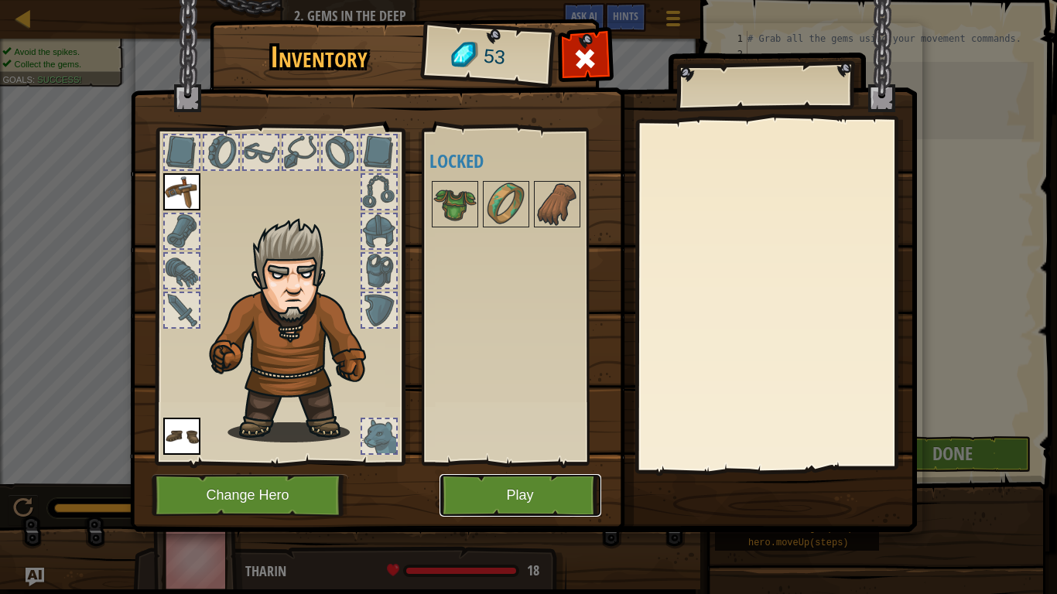
click at [555, 491] on button "Play" at bounding box center [521, 495] width 162 height 43
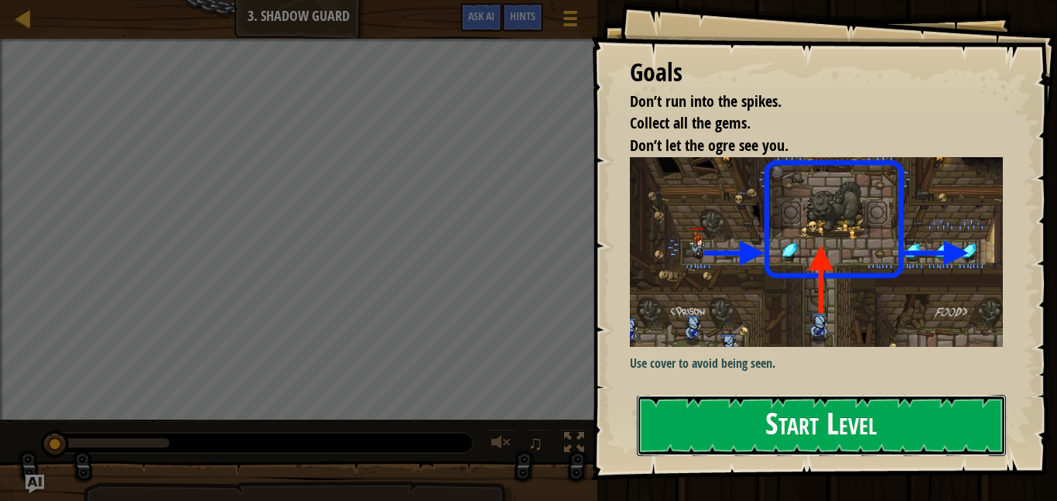
click at [745, 406] on button "Start Level" at bounding box center [821, 425] width 369 height 61
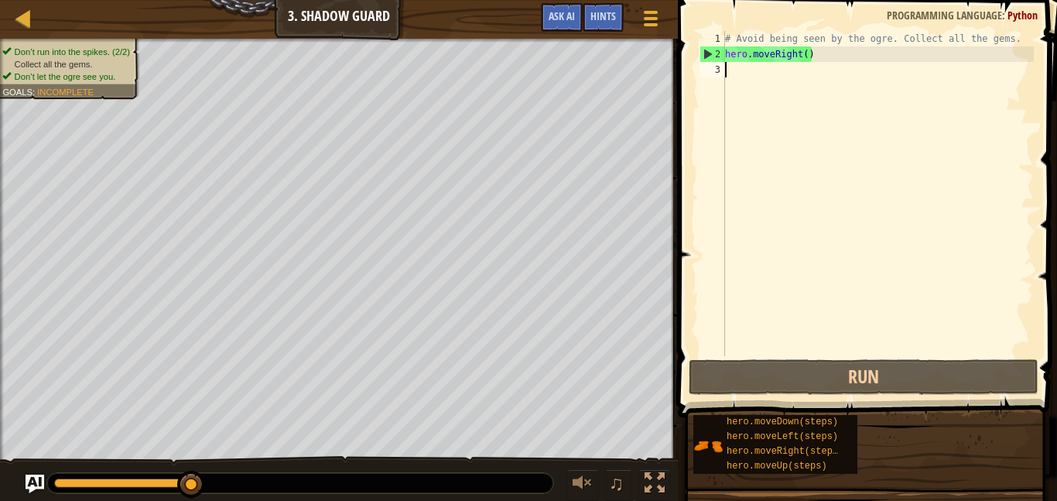
type textarea "m"
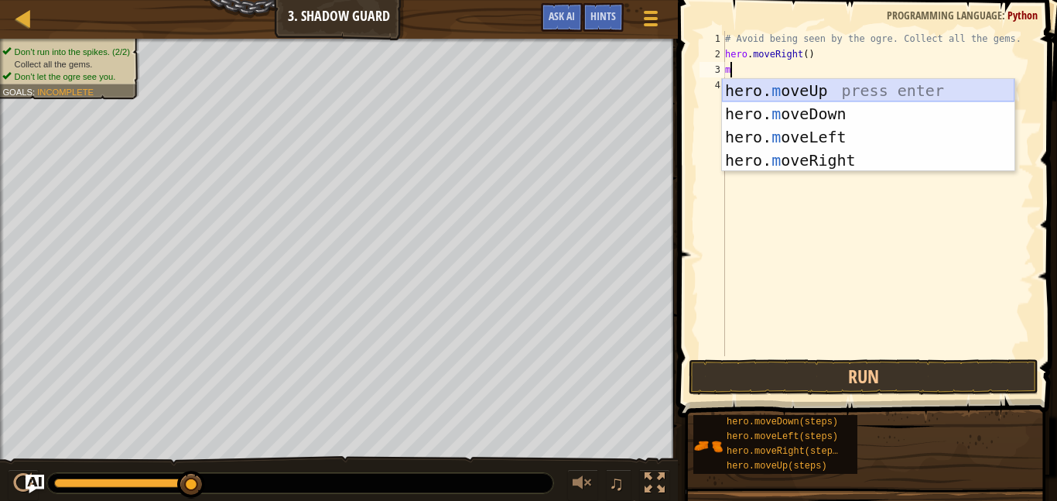
click at [813, 90] on div "hero. m oveUp press enter hero. m oveDown press enter hero. m oveLeft press ent…" at bounding box center [868, 148] width 293 height 139
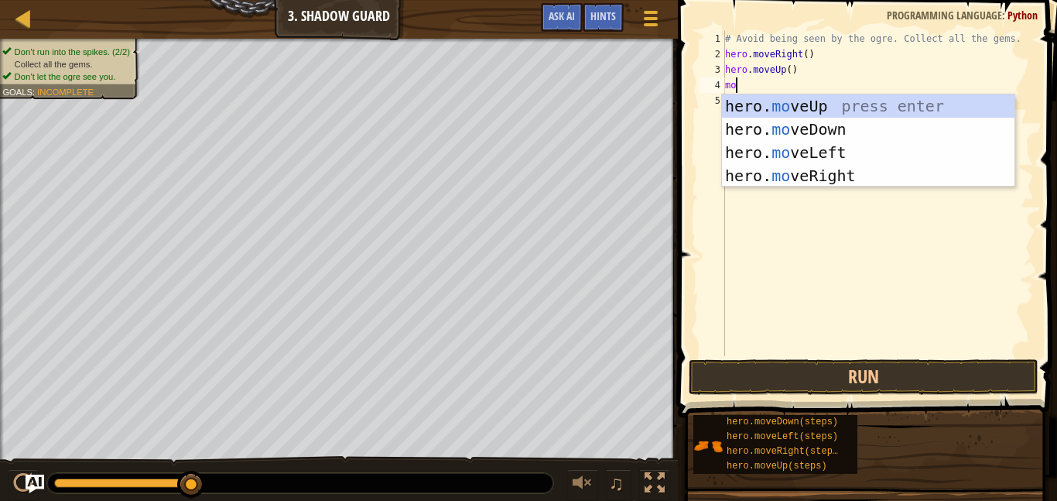
type textarea "mov"
click at [767, 176] on div "hero. mov eUp press enter hero. mov eDown press enter hero. mov eLeft press ent…" at bounding box center [868, 163] width 293 height 139
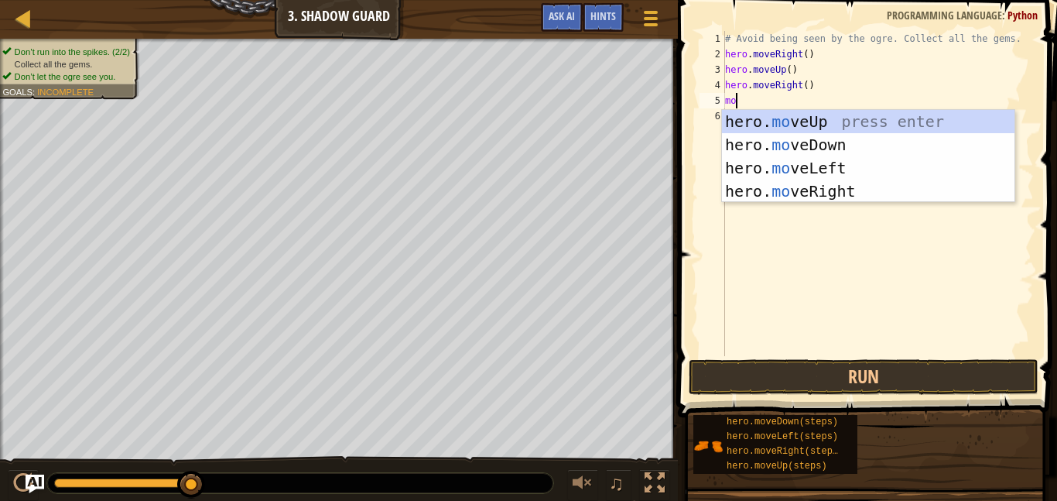
type textarea "mov"
click at [797, 141] on div "hero. mov eUp press enter hero. mov eDown press enter hero. mov eLeft press ent…" at bounding box center [868, 179] width 293 height 139
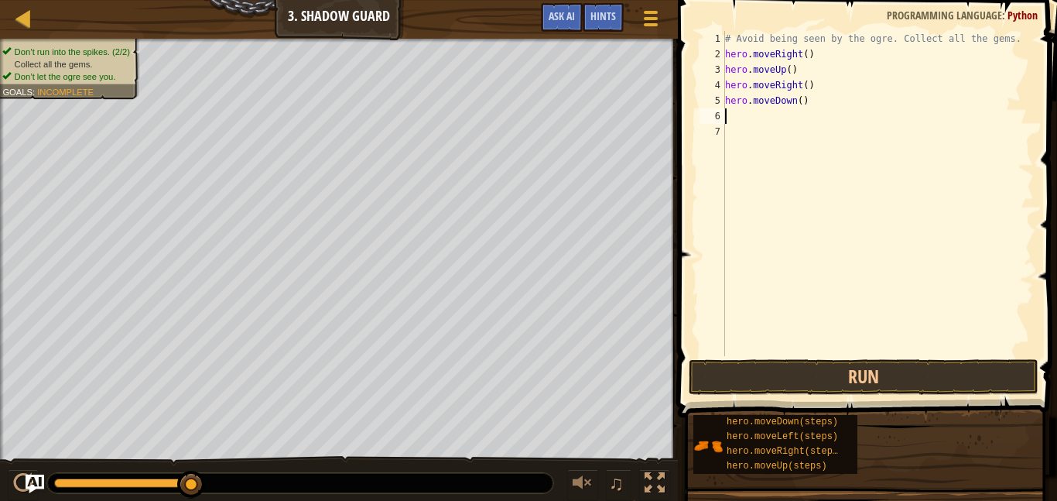
scroll to position [7, 0]
type textarea "m"
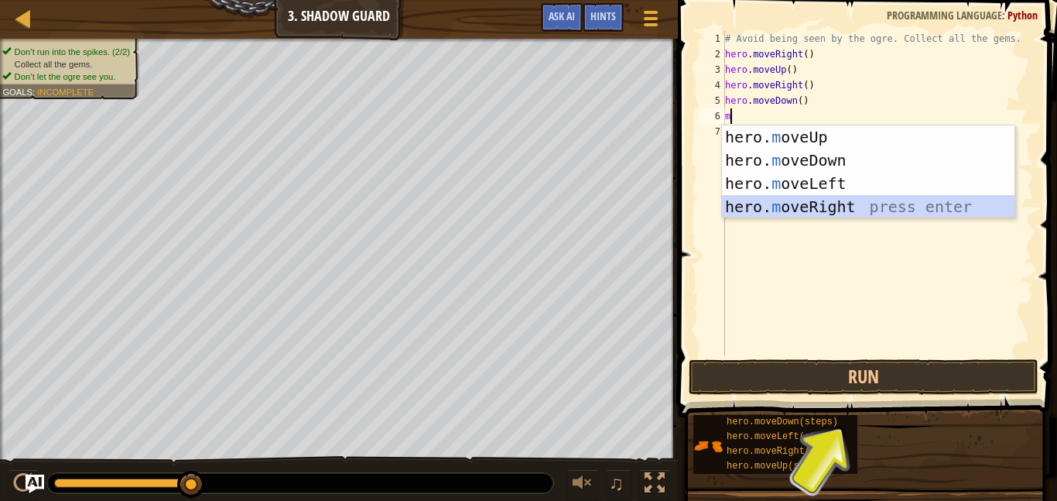
click at [821, 203] on div "hero. m oveUp press enter hero. m oveDown press enter hero. m oveLeft press ent…" at bounding box center [868, 194] width 293 height 139
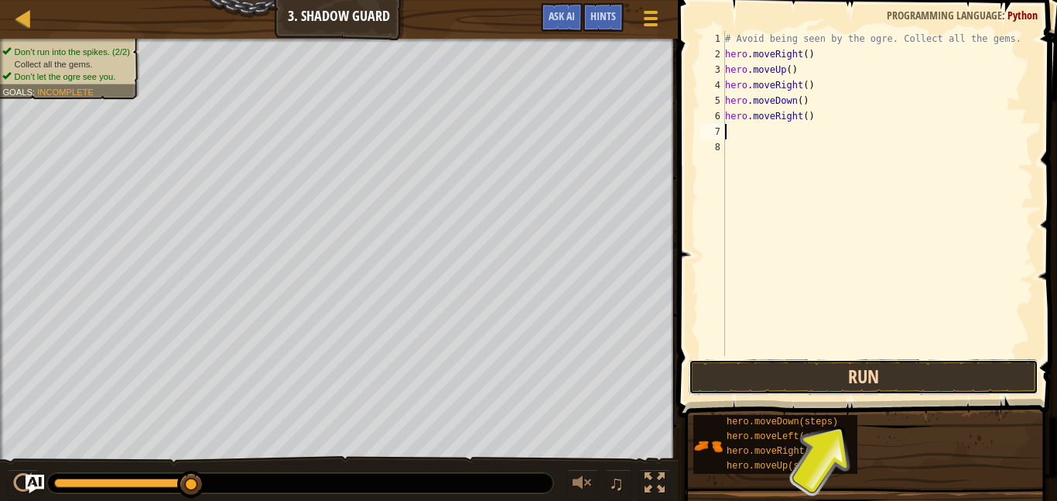
click at [771, 369] on button "Run" at bounding box center [864, 377] width 350 height 36
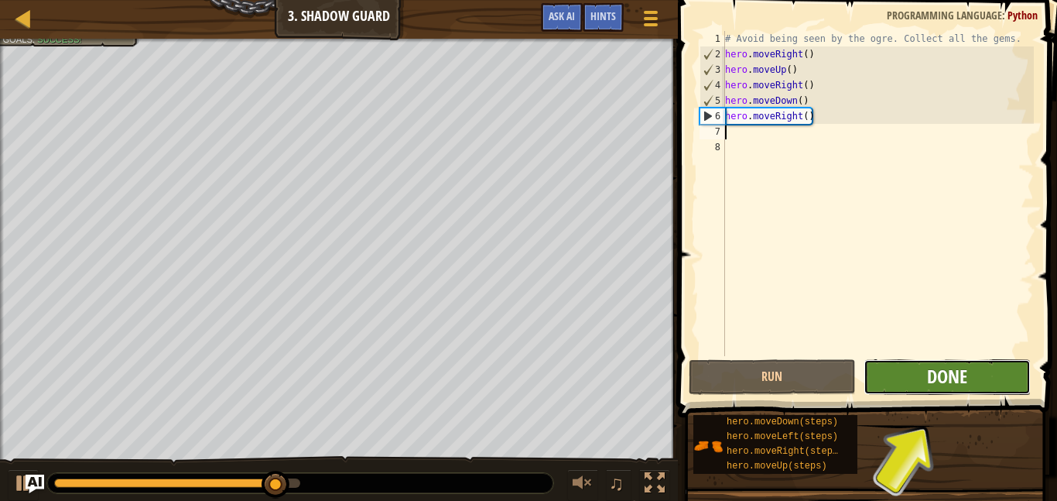
click at [945, 375] on span "Done" at bounding box center [947, 376] width 40 height 25
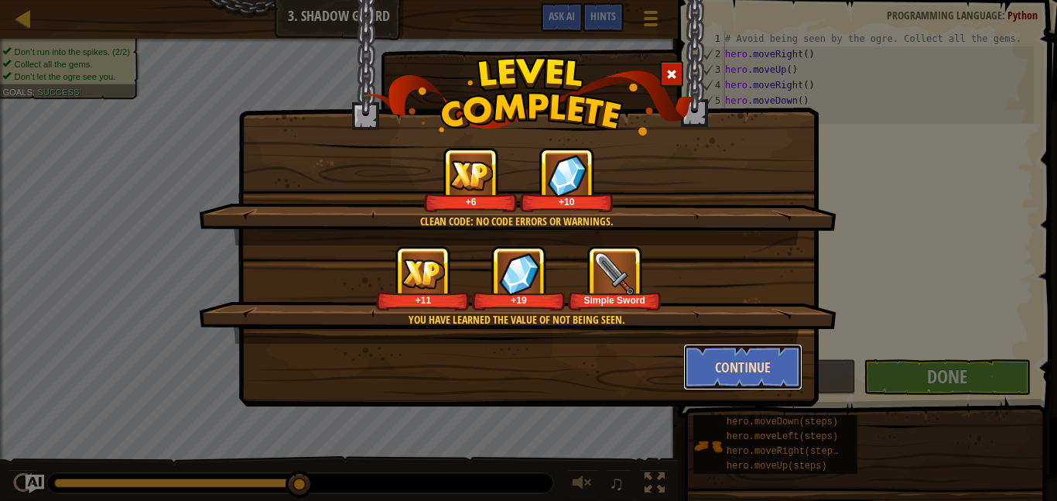
click at [775, 372] on button "Continue" at bounding box center [743, 367] width 120 height 46
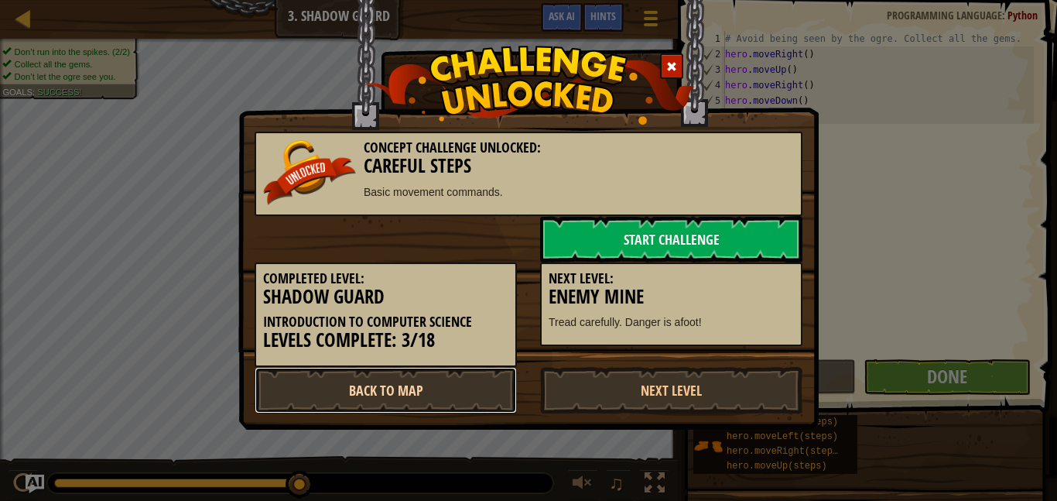
click at [460, 392] on link "Back to Map" at bounding box center [386, 390] width 262 height 46
